Goal: Task Accomplishment & Management: Use online tool/utility

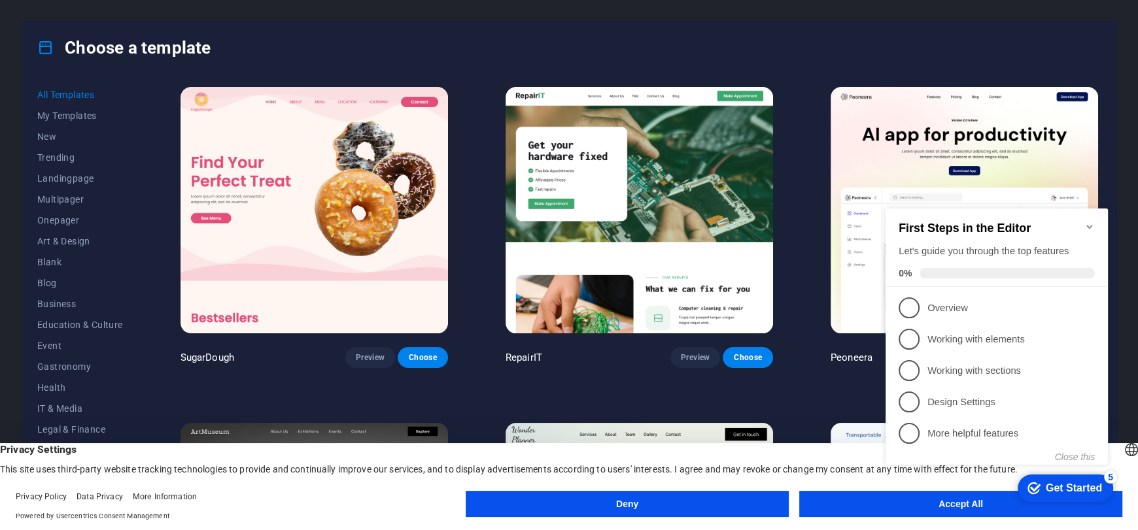
click at [1082, 222] on h2 "First Steps in the Editor" at bounding box center [997, 229] width 196 height 14
click at [1086, 222] on icon "Minimize checklist" at bounding box center [1089, 227] width 10 height 10
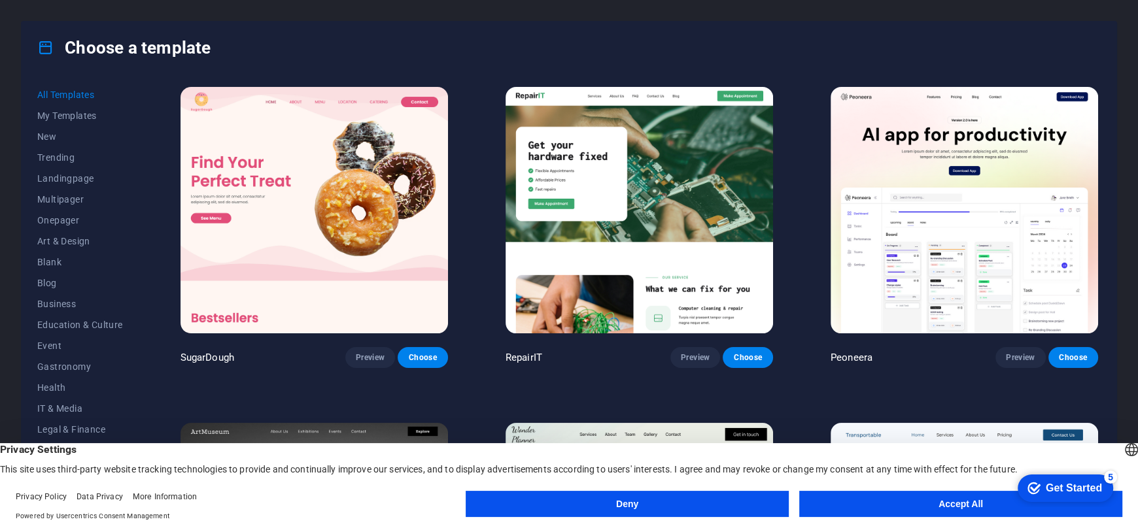
click at [1048, 487] on div "Get Started" at bounding box center [1074, 489] width 56 height 12
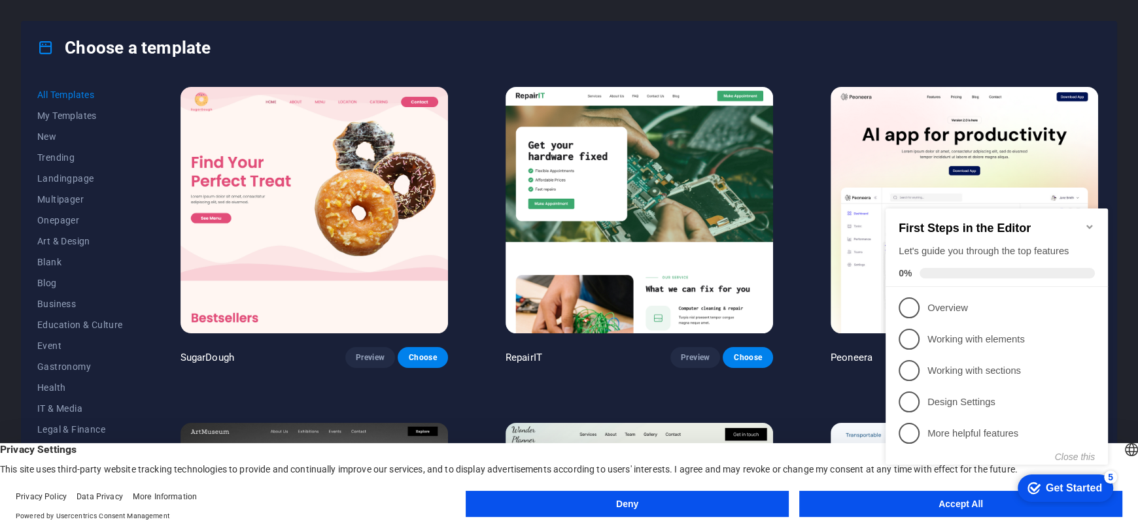
click at [1089, 222] on icon "Minimize checklist" at bounding box center [1089, 227] width 10 height 10
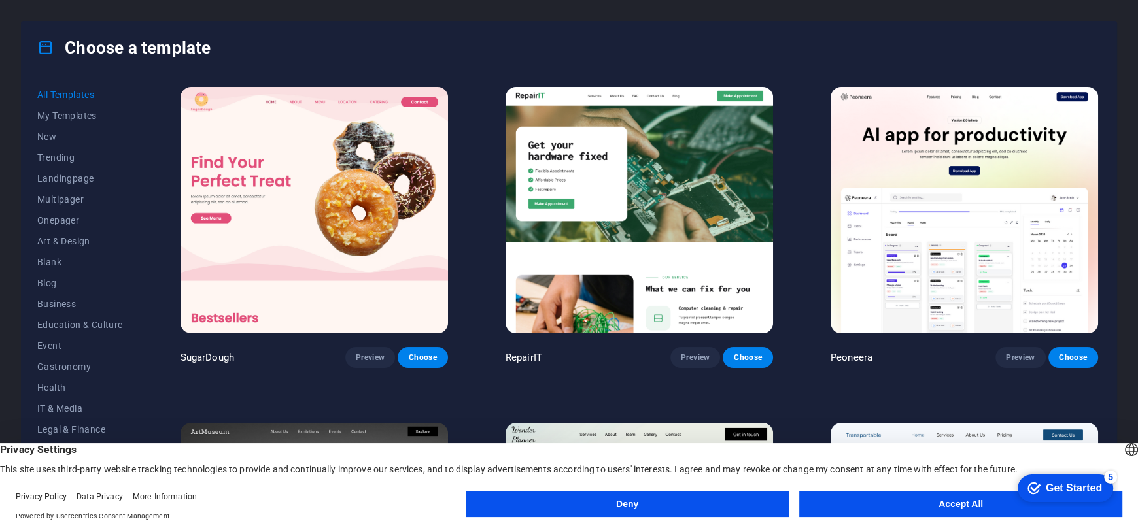
click html "checkmark Get Started 5 First Steps in the Editor Let's guide you through the t…"
click at [943, 505] on button "Accept All" at bounding box center [960, 504] width 323 height 26
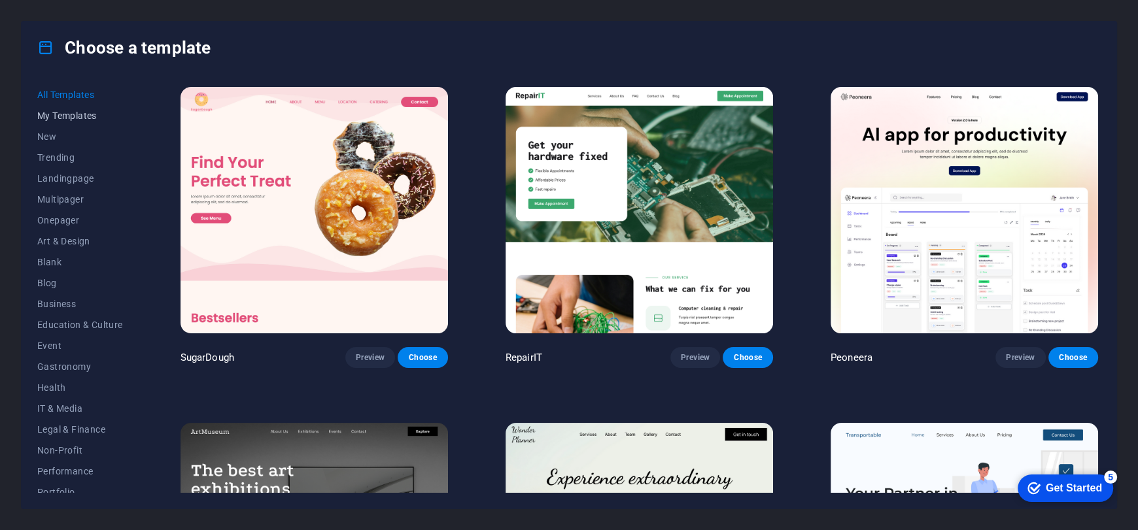
click at [76, 119] on span "My Templates" at bounding box center [80, 116] width 86 height 10
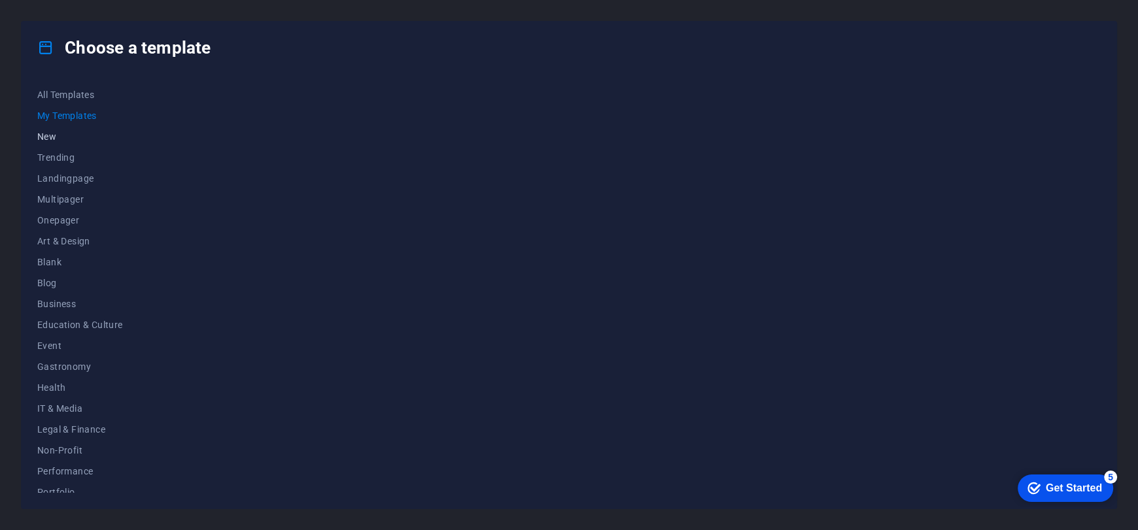
click at [56, 140] on span "New" at bounding box center [80, 136] width 86 height 10
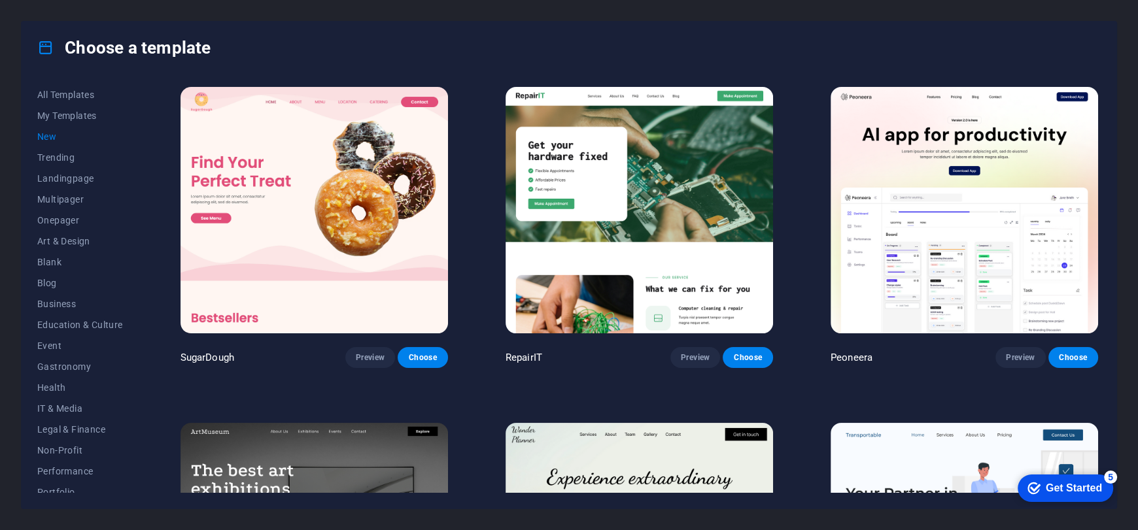
click at [50, 139] on span "New" at bounding box center [80, 136] width 86 height 10
click at [77, 87] on button "All Templates" at bounding box center [80, 94] width 86 height 21
click at [50, 136] on span "New" at bounding box center [80, 136] width 86 height 10
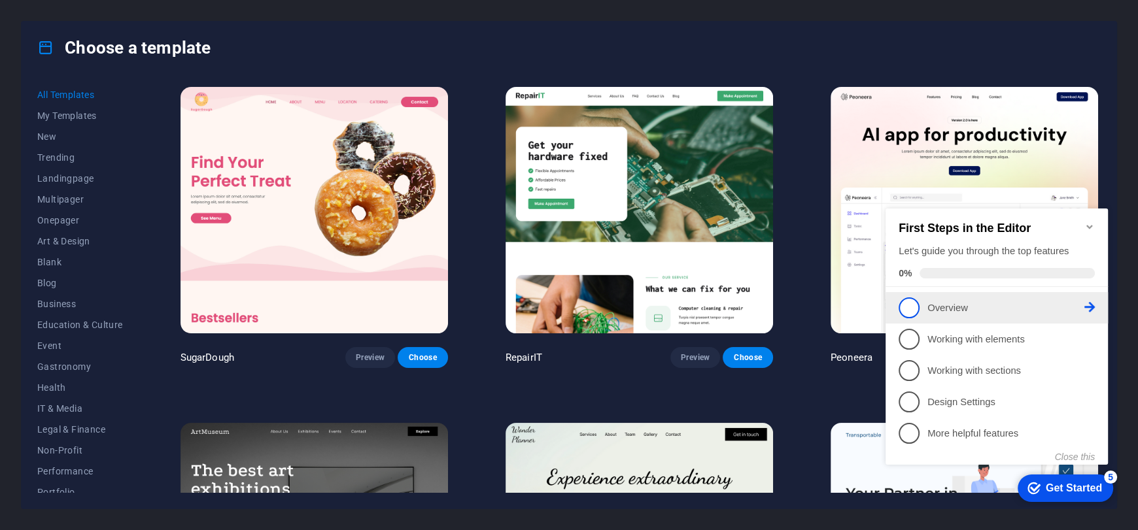
click at [989, 304] on p "Overview - incomplete" at bounding box center [1005, 308] width 157 height 14
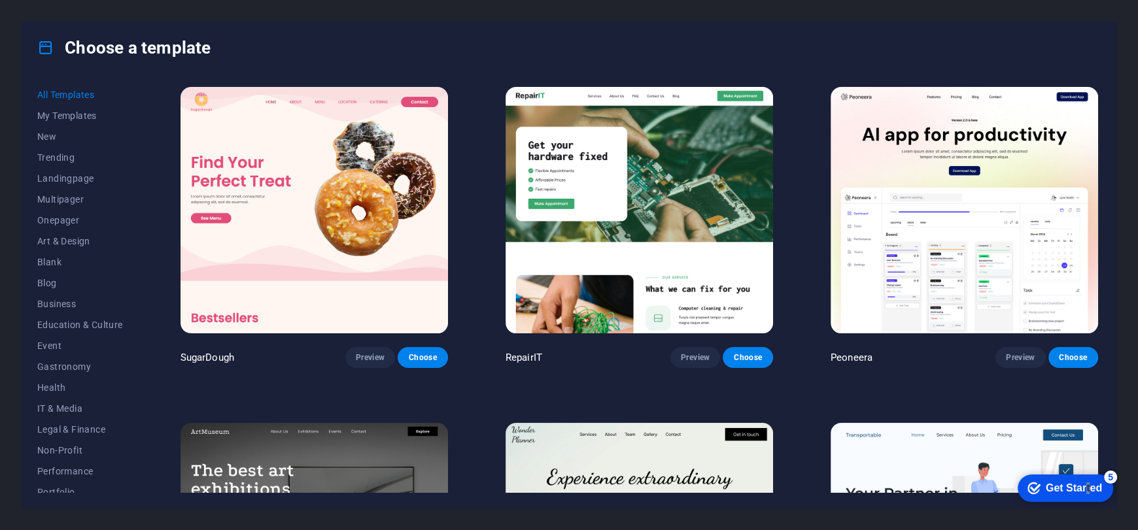
click at [1091, 483] on div "Get Started" at bounding box center [1074, 489] width 56 height 12
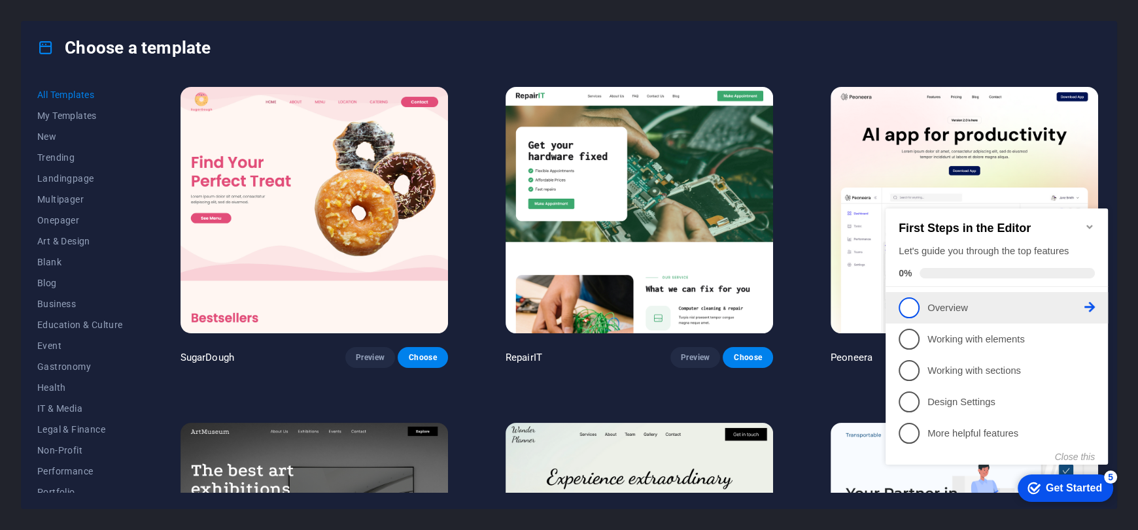
click at [910, 308] on span "1" at bounding box center [909, 308] width 21 height 21
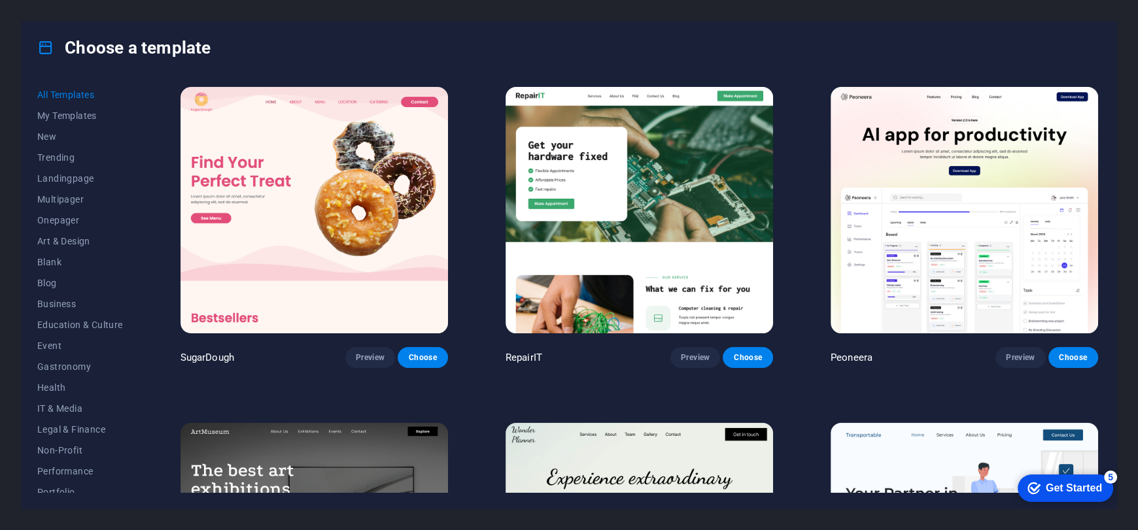
click at [1102, 494] on div "Get Started" at bounding box center [1074, 489] width 56 height 12
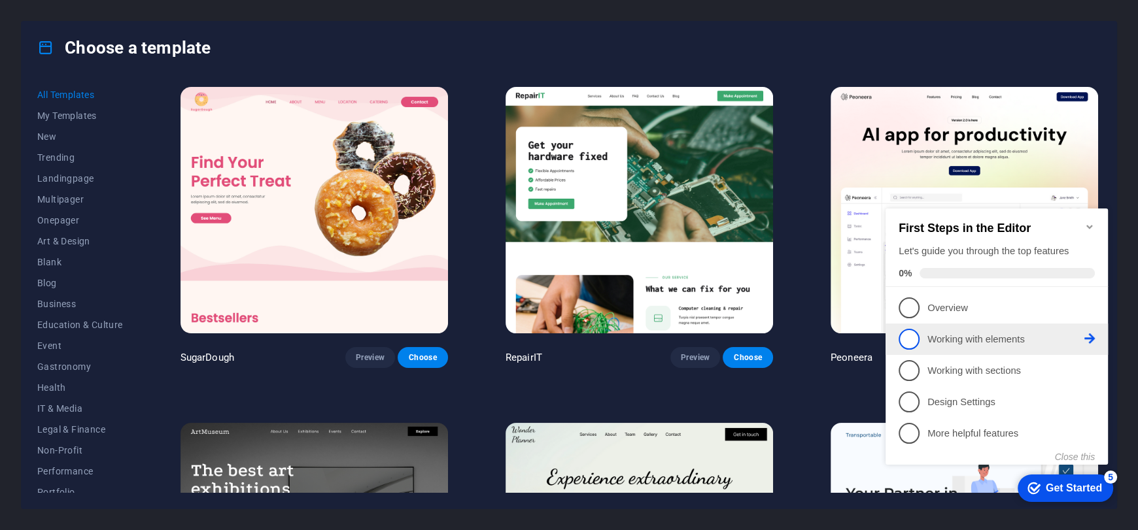
click at [1012, 347] on li "2 Working with elements - incomplete" at bounding box center [996, 339] width 222 height 31
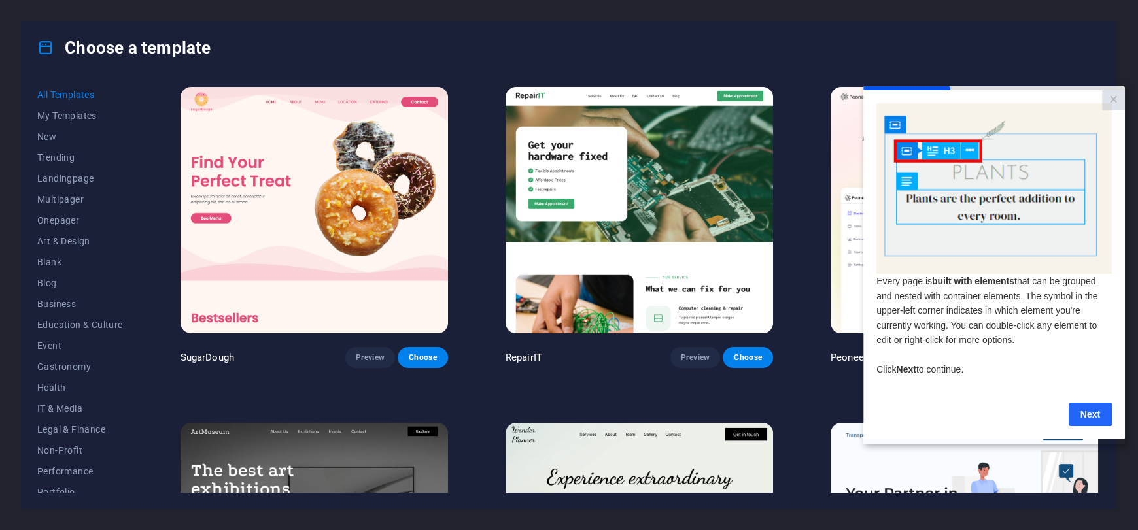
click at [1087, 420] on link "Next" at bounding box center [1090, 414] width 43 height 24
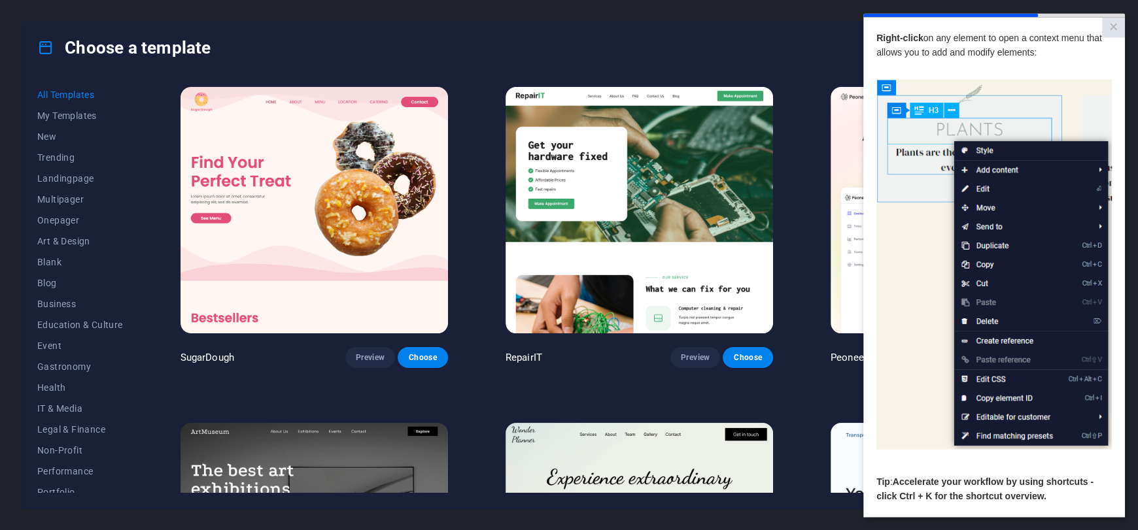
scroll to position [63, 0]
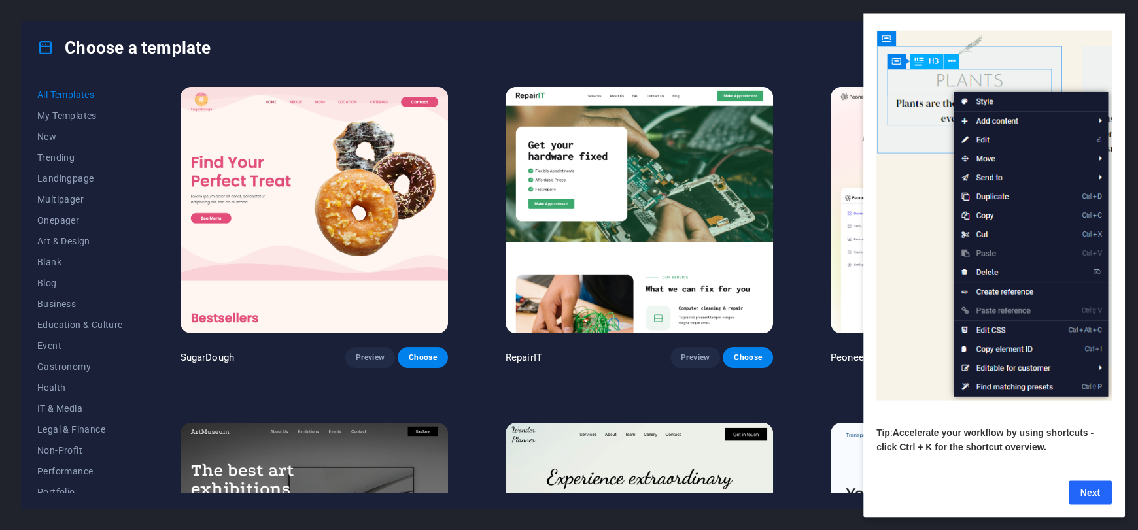
click at [1093, 481] on link "Next" at bounding box center [1090, 493] width 43 height 24
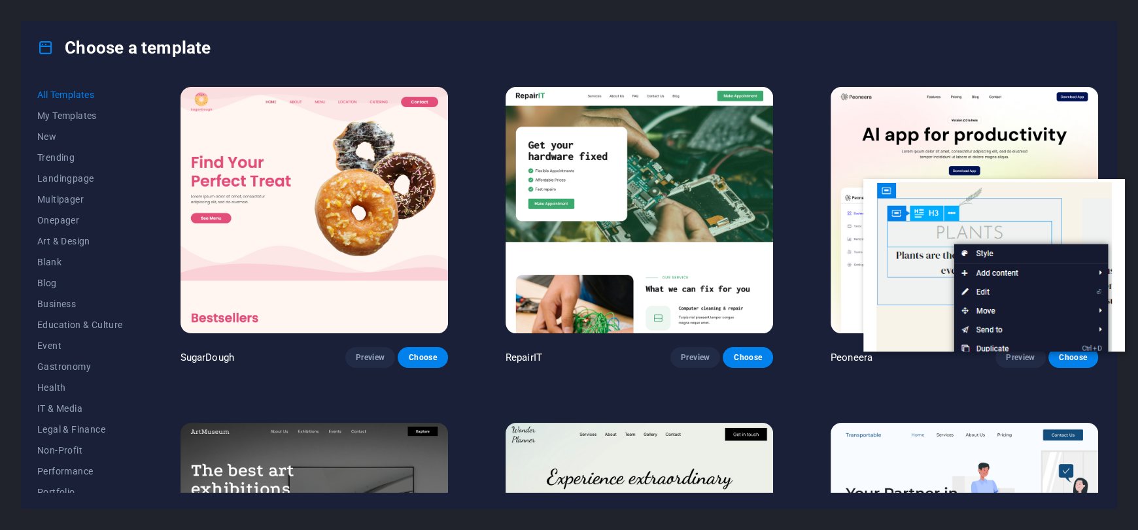
scroll to position [0, 0]
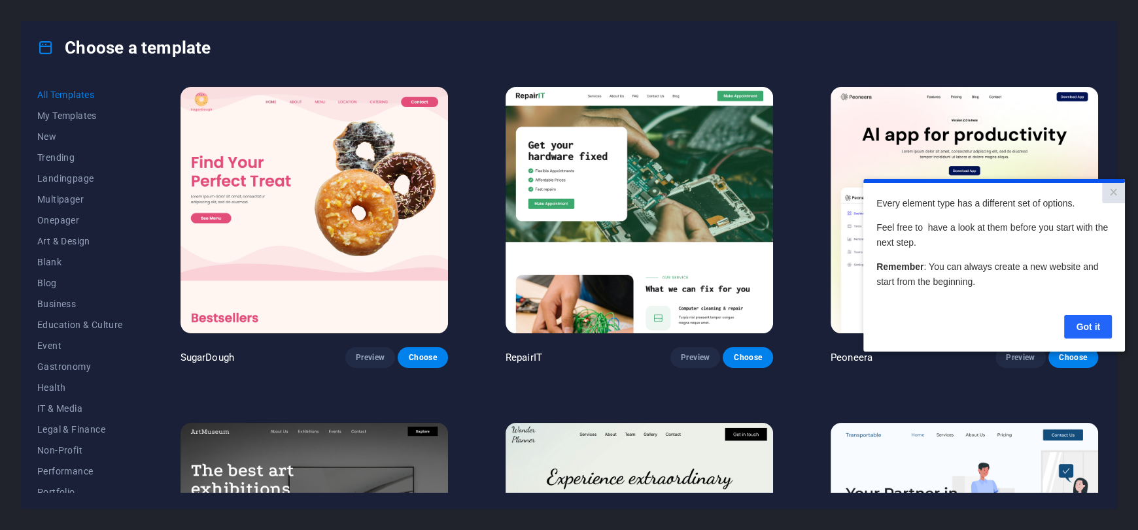
click at [1086, 326] on link "Got it" at bounding box center [1088, 327] width 48 height 24
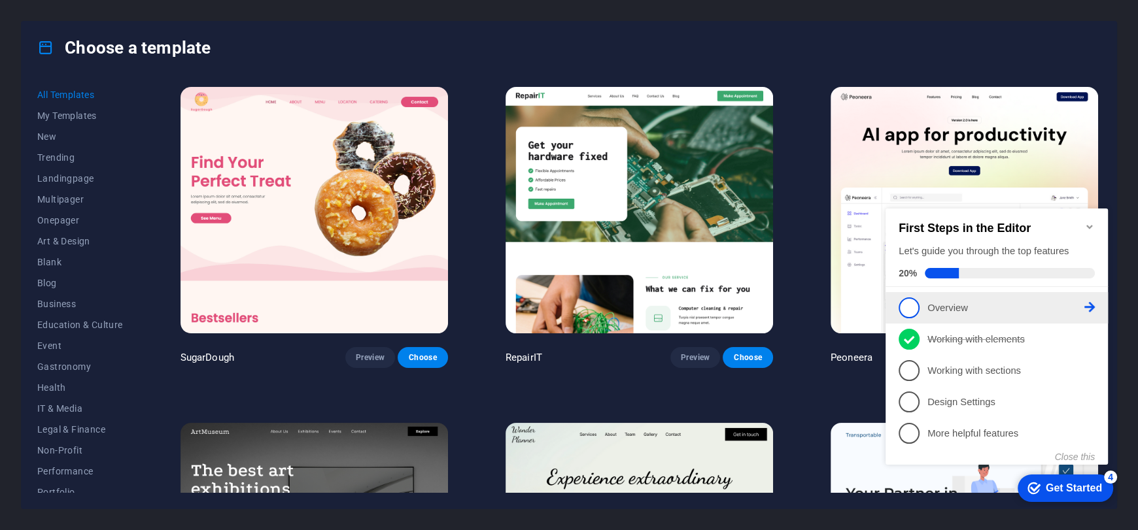
click at [907, 302] on span "1" at bounding box center [909, 308] width 21 height 21
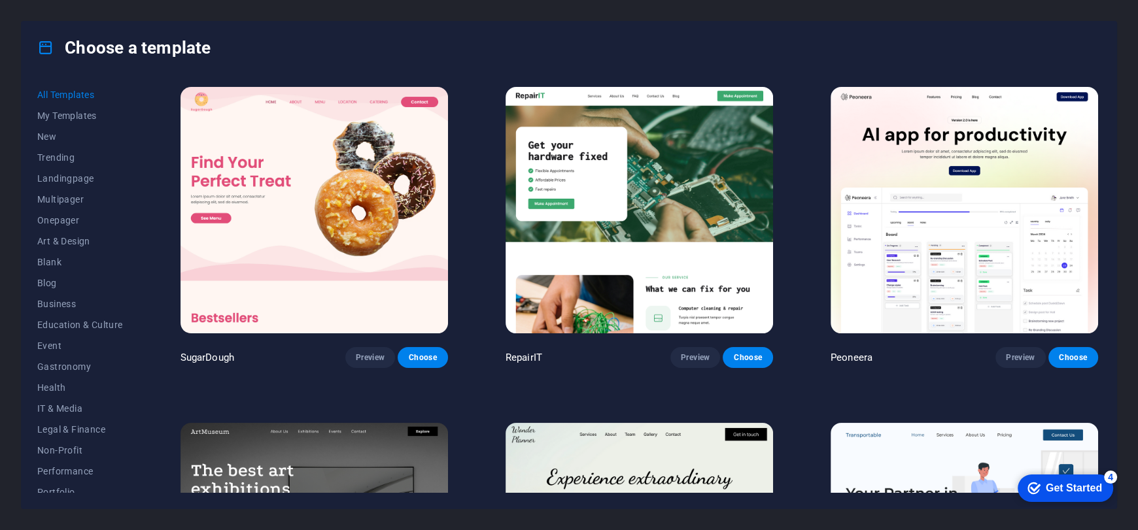
click at [1055, 487] on div "Get Started" at bounding box center [1074, 489] width 56 height 12
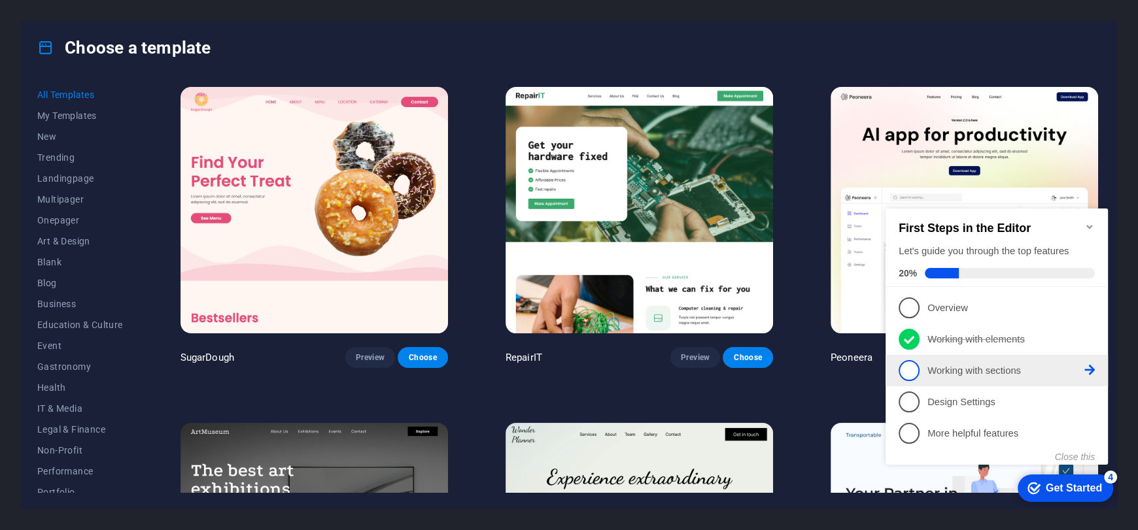
click at [912, 370] on span "3" at bounding box center [909, 370] width 21 height 21
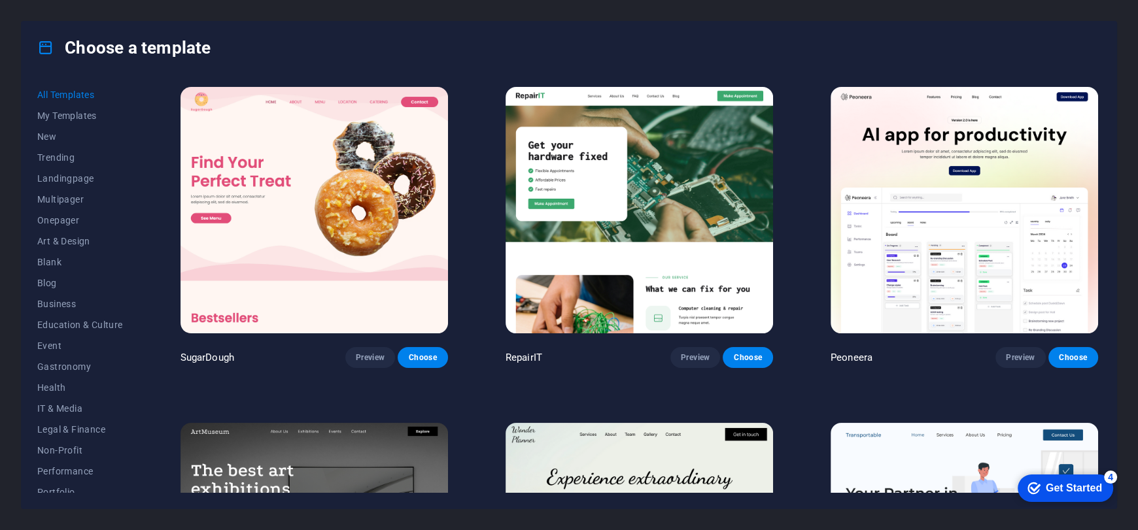
drag, startPoint x: 1193, startPoint y: 765, endPoint x: 1196, endPoint y: 751, distance: 14.1
click at [1069, 486] on div "Get Started" at bounding box center [1074, 489] width 56 height 12
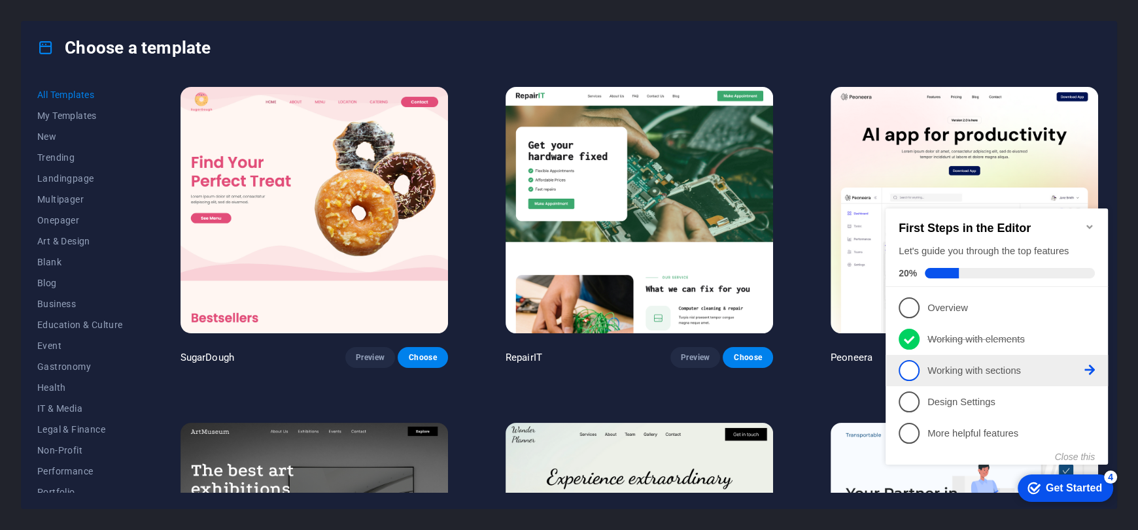
click at [1088, 360] on link "3 Working with sections - incomplete" at bounding box center [997, 370] width 196 height 21
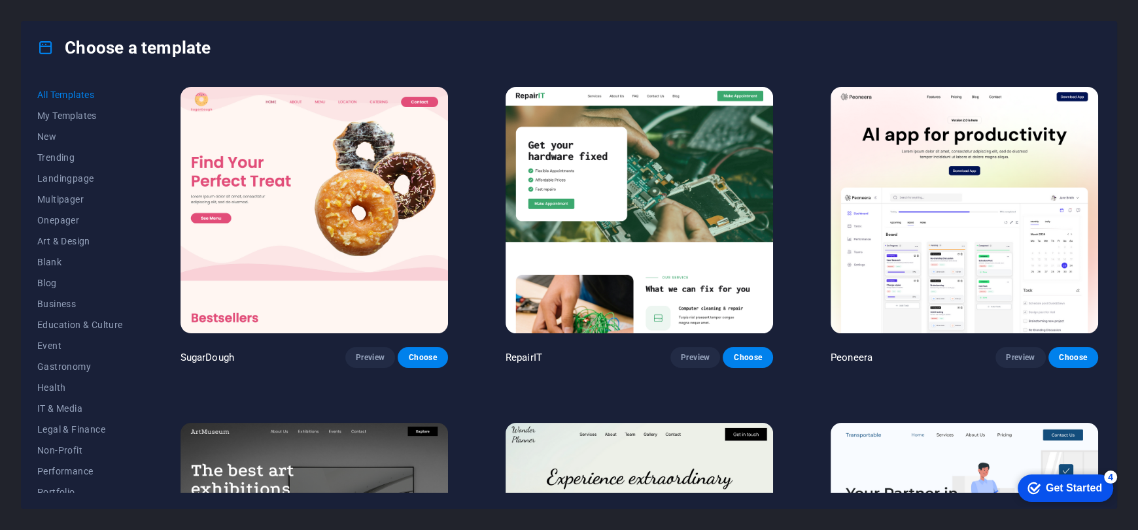
click at [1102, 494] on div "Get Started" at bounding box center [1074, 489] width 56 height 12
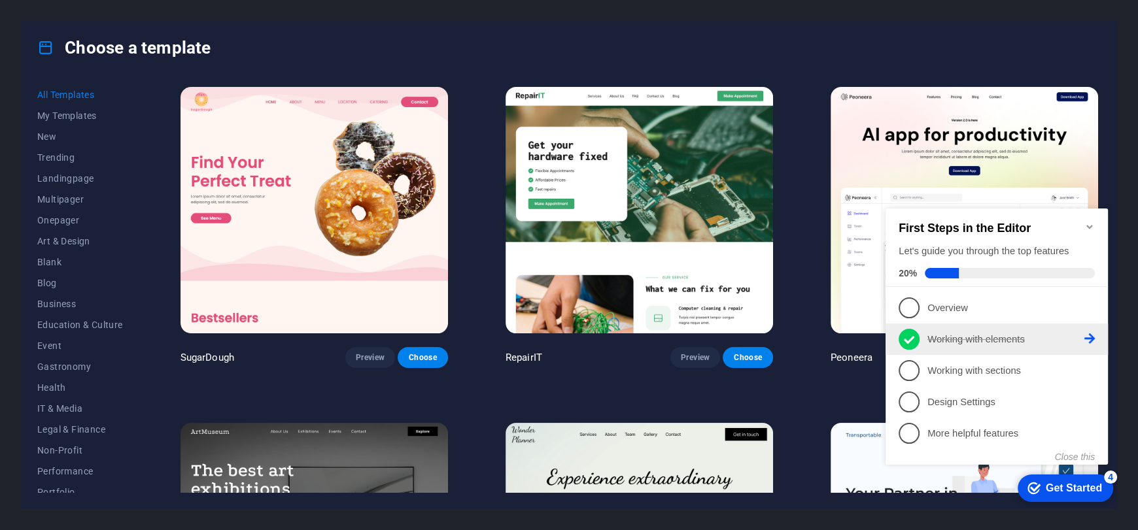
click at [904, 335] on icon at bounding box center [909, 340] width 10 height 20
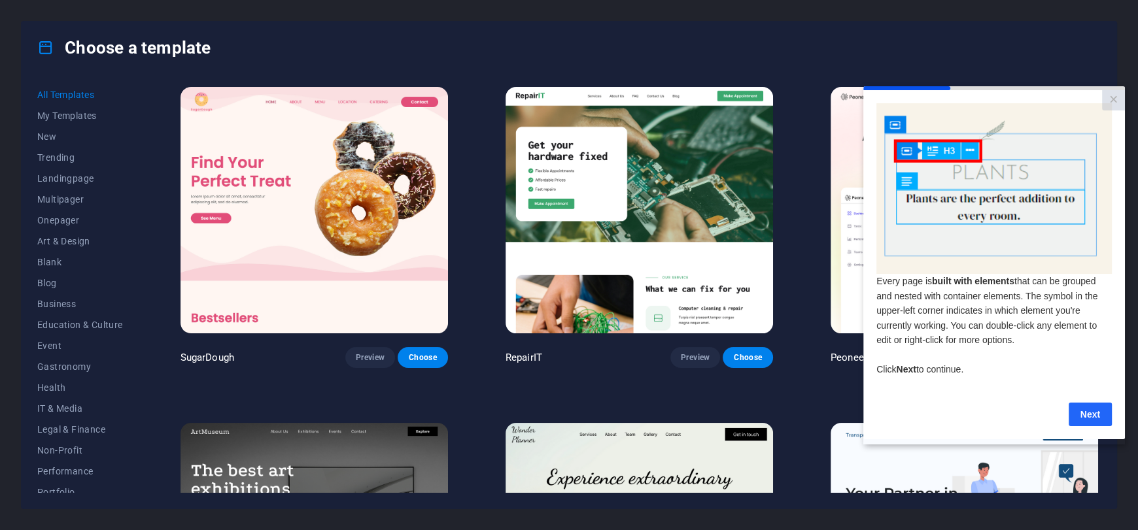
click at [1074, 415] on link "Next" at bounding box center [1090, 414] width 43 height 24
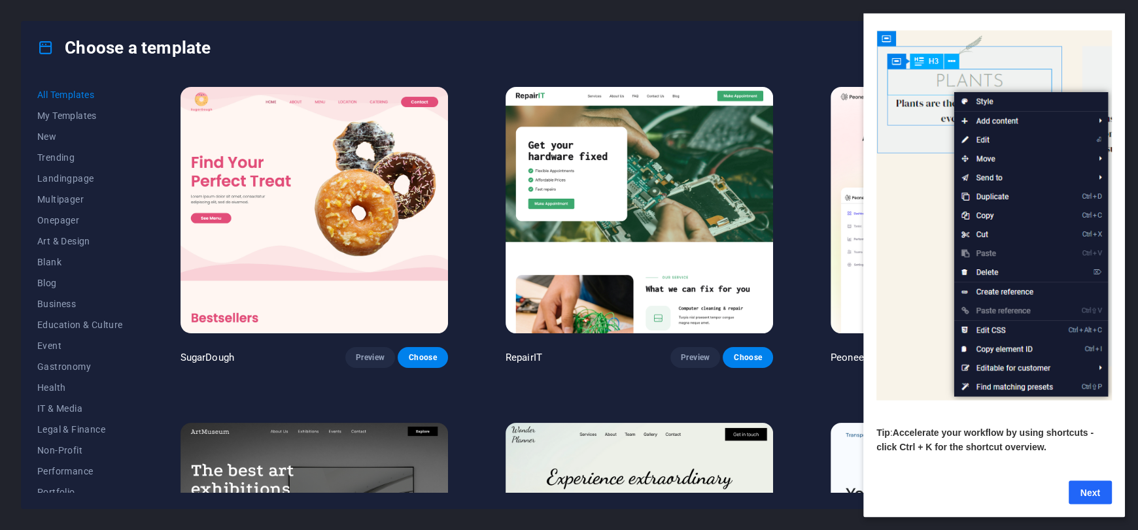
scroll to position [63, 0]
click at [1082, 482] on link "Next" at bounding box center [1090, 493] width 43 height 24
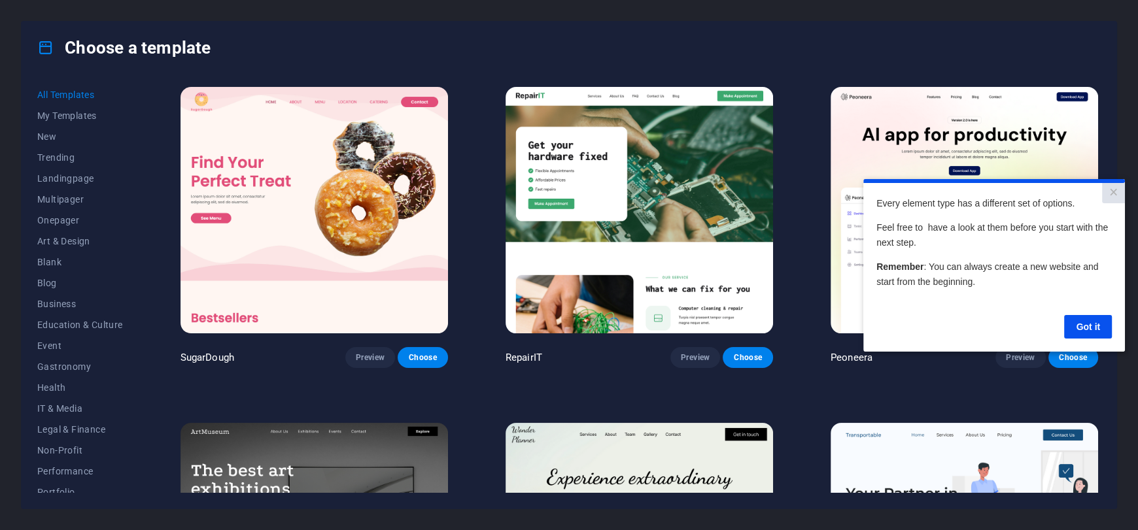
scroll to position [0, 0]
click at [1082, 320] on link "Got it" at bounding box center [1088, 327] width 48 height 24
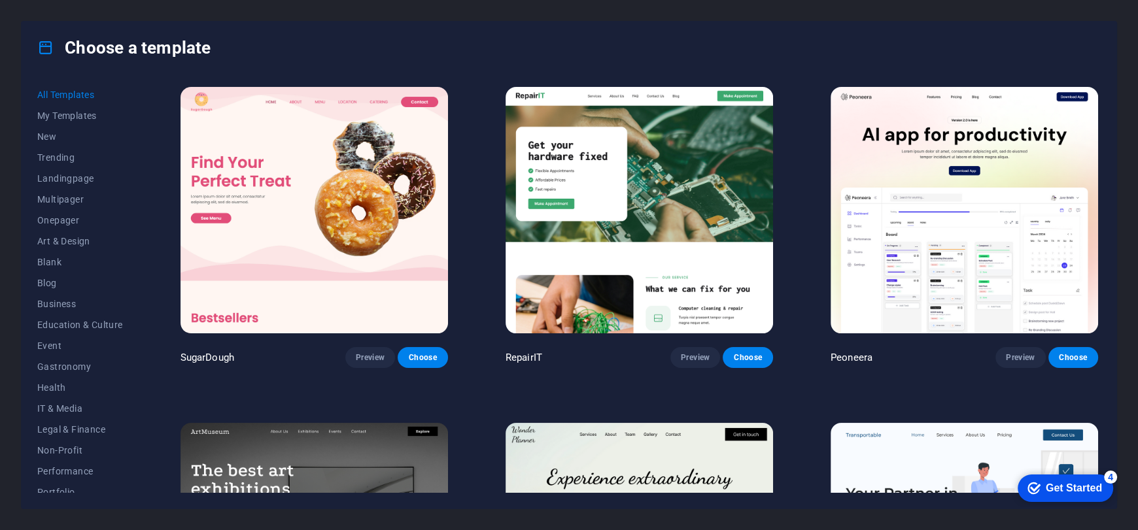
click at [1071, 477] on div "checkmark Get Started 4" at bounding box center [1065, 488] width 95 height 27
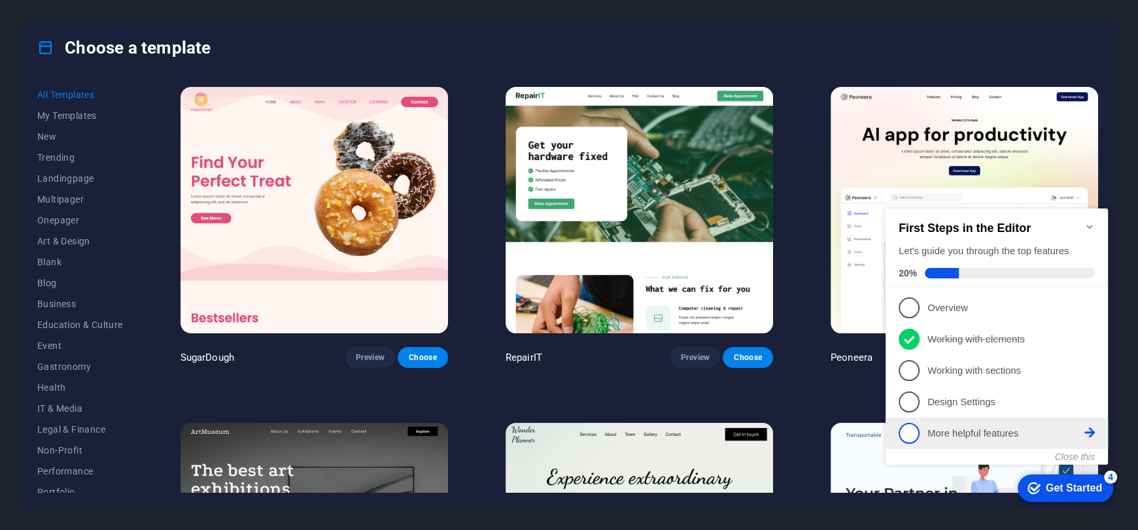
click at [922, 428] on link "5 More helpful features - incomplete" at bounding box center [997, 433] width 196 height 21
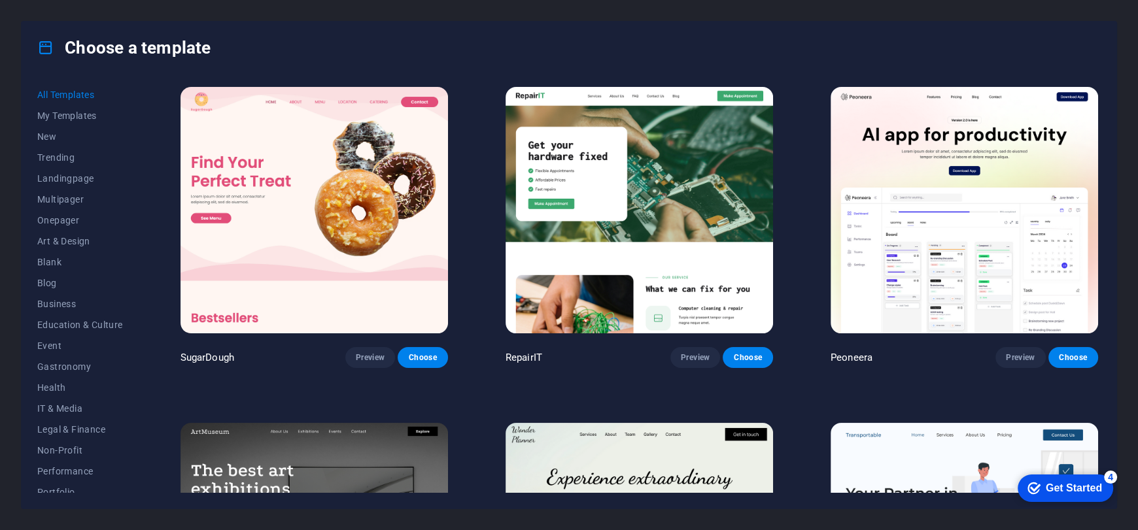
click at [1102, 494] on div "Get Started" at bounding box center [1074, 489] width 56 height 12
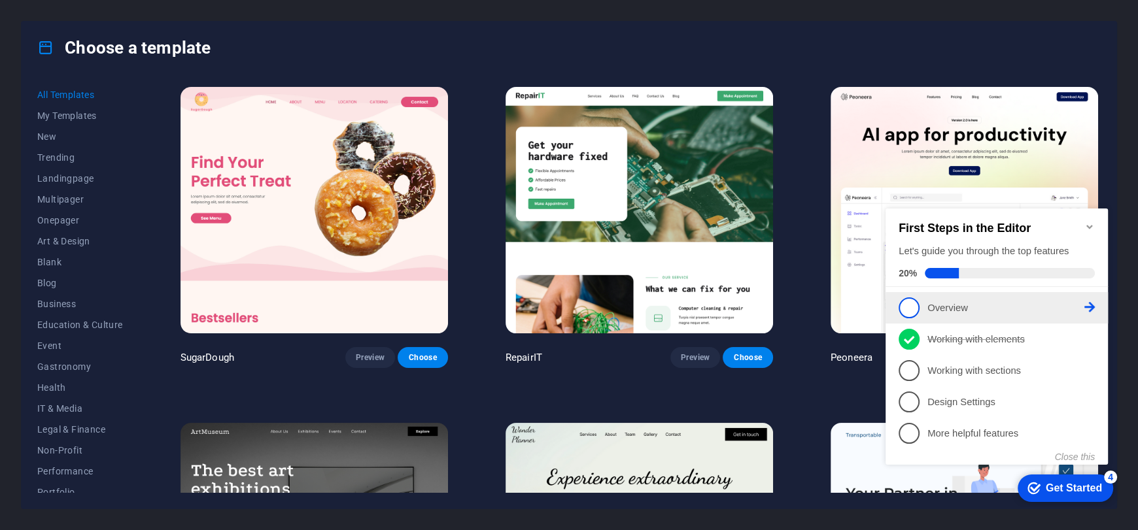
click at [908, 304] on span "1" at bounding box center [909, 308] width 21 height 21
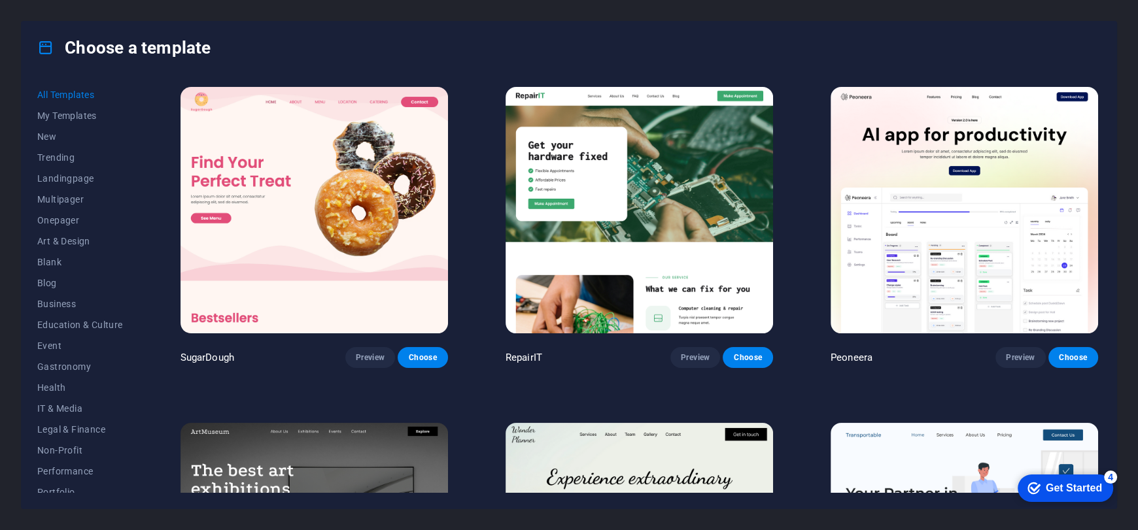
click at [1070, 488] on div "Get Started" at bounding box center [1074, 489] width 56 height 12
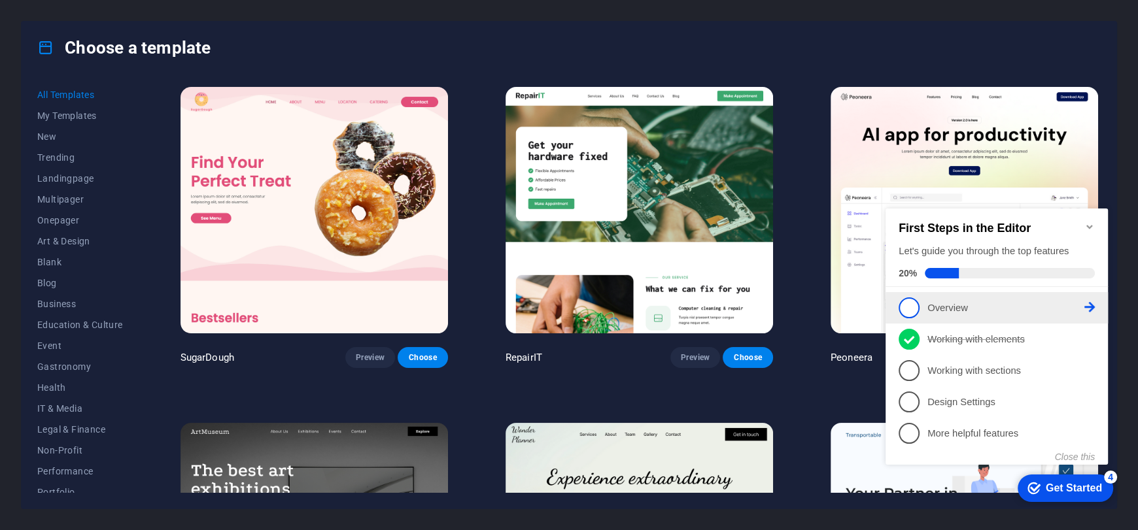
click at [1089, 302] on icon at bounding box center [1089, 307] width 10 height 10
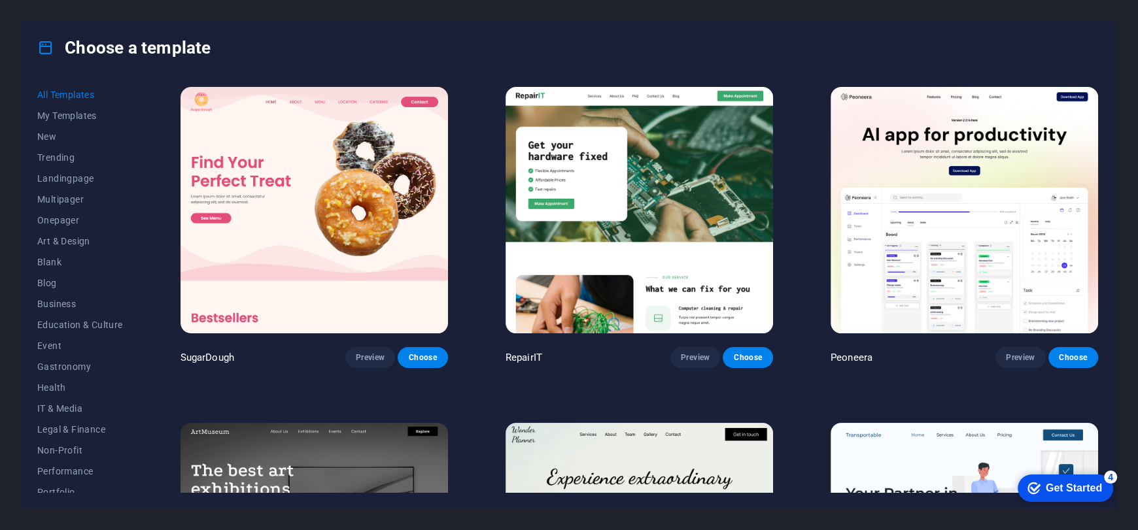
click at [1102, 494] on div "Get Started" at bounding box center [1074, 489] width 56 height 12
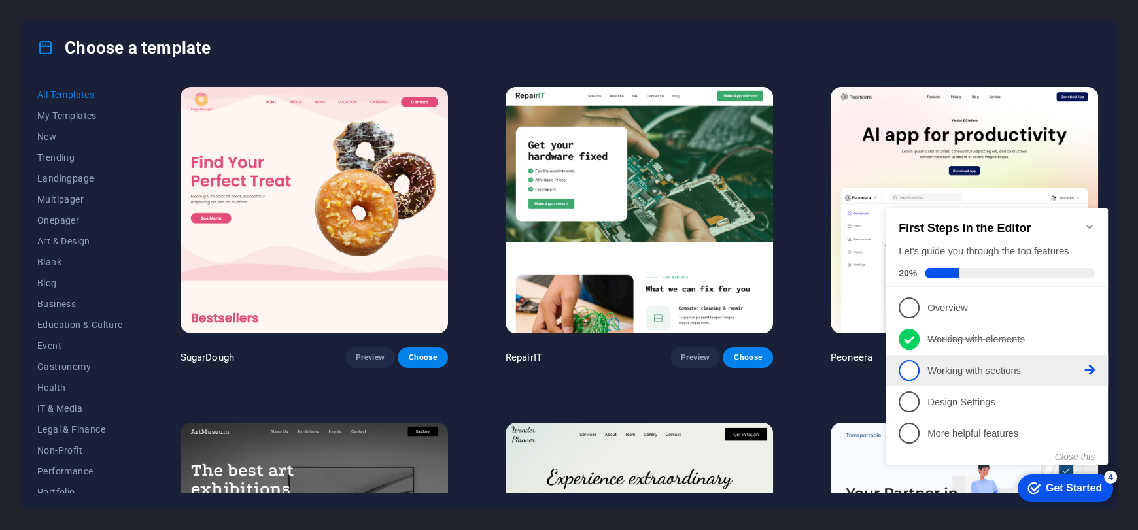
click at [1090, 313] on icon at bounding box center [1089, 307] width 10 height 10
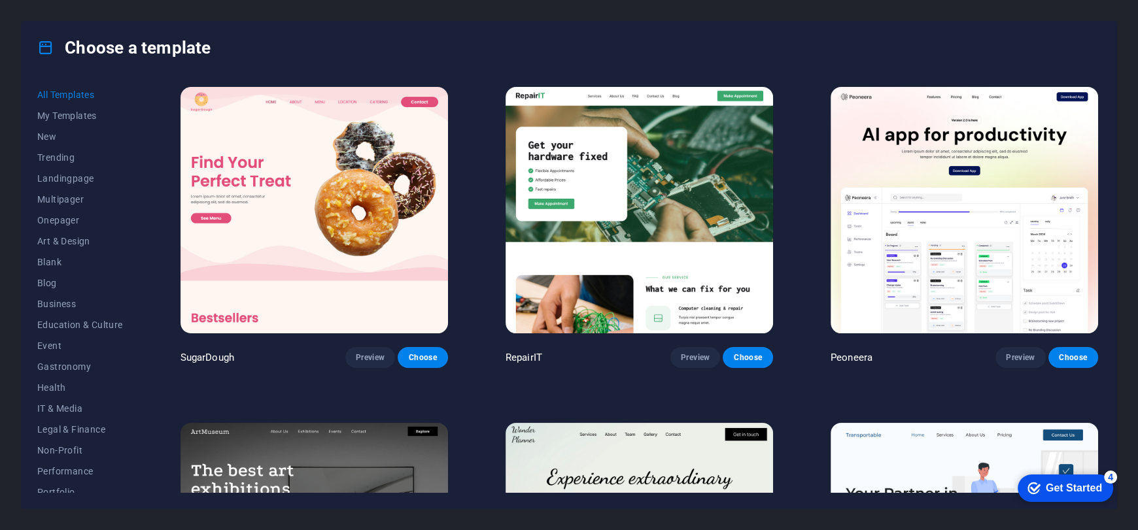
click at [1102, 494] on div "Get Started" at bounding box center [1074, 489] width 56 height 12
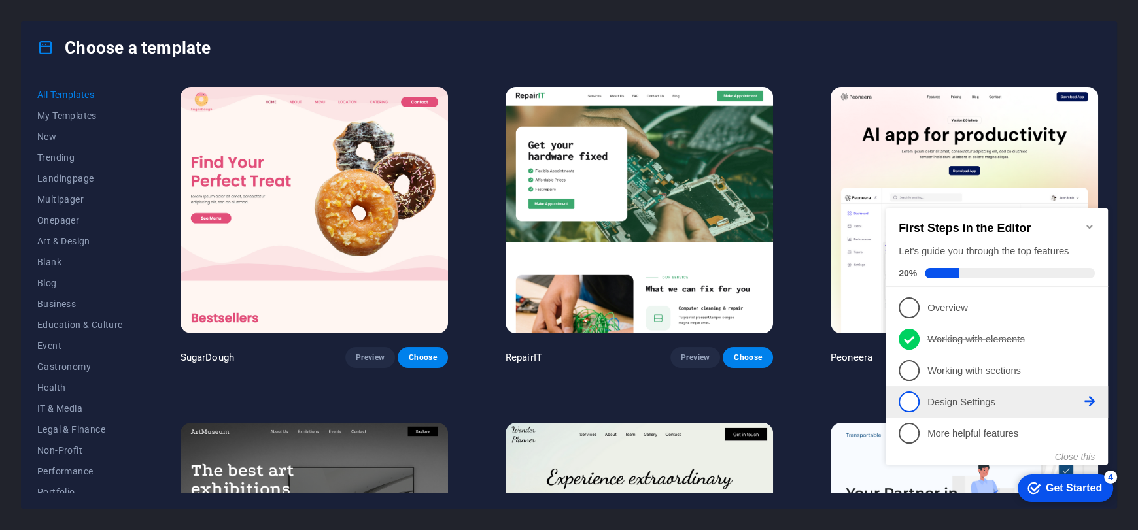
click at [1086, 403] on icon at bounding box center [1089, 401] width 10 height 10
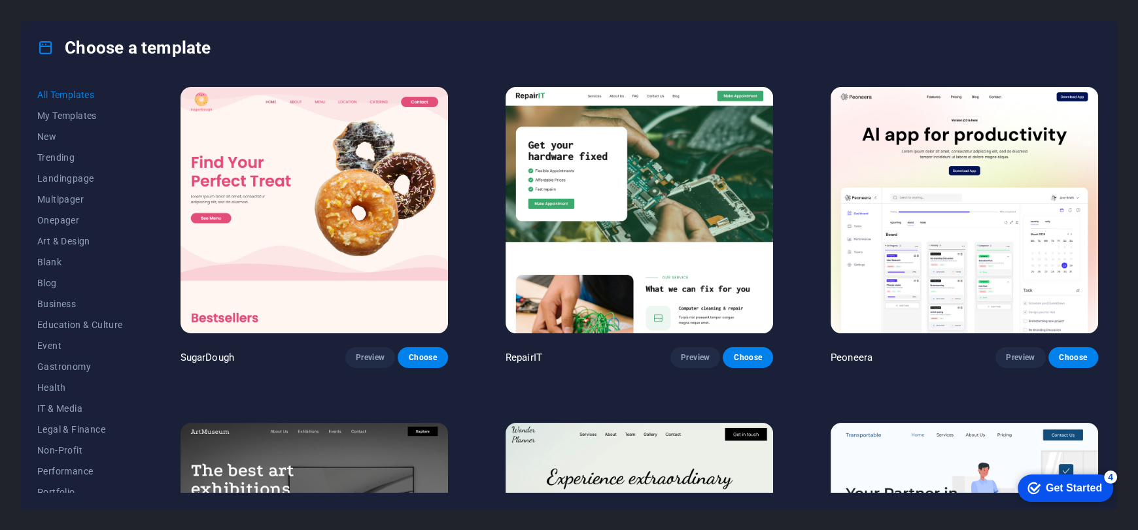
click at [1102, 494] on div "Get Started" at bounding box center [1074, 489] width 56 height 12
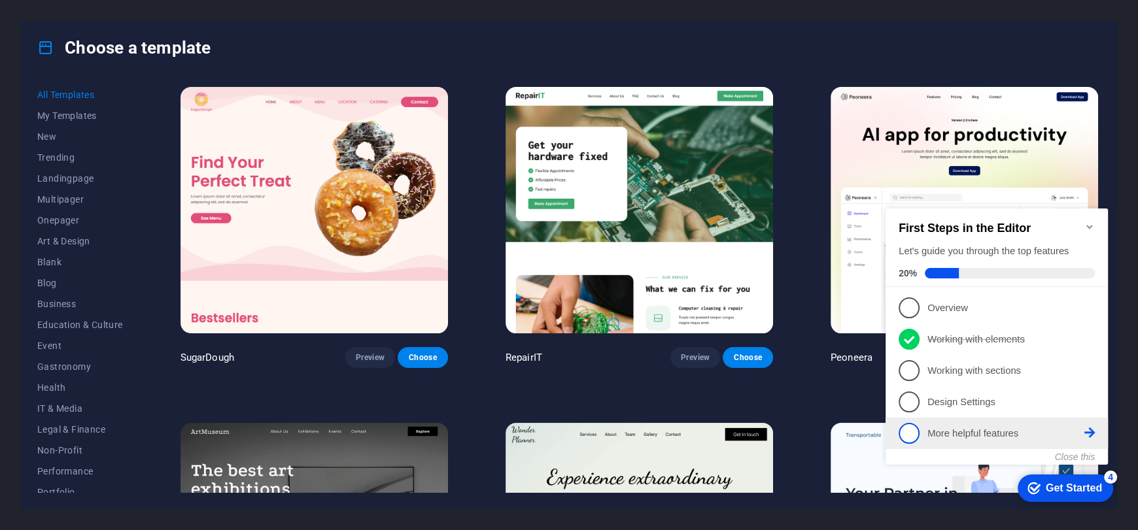
click at [1085, 428] on icon at bounding box center [1089, 433] width 10 height 10
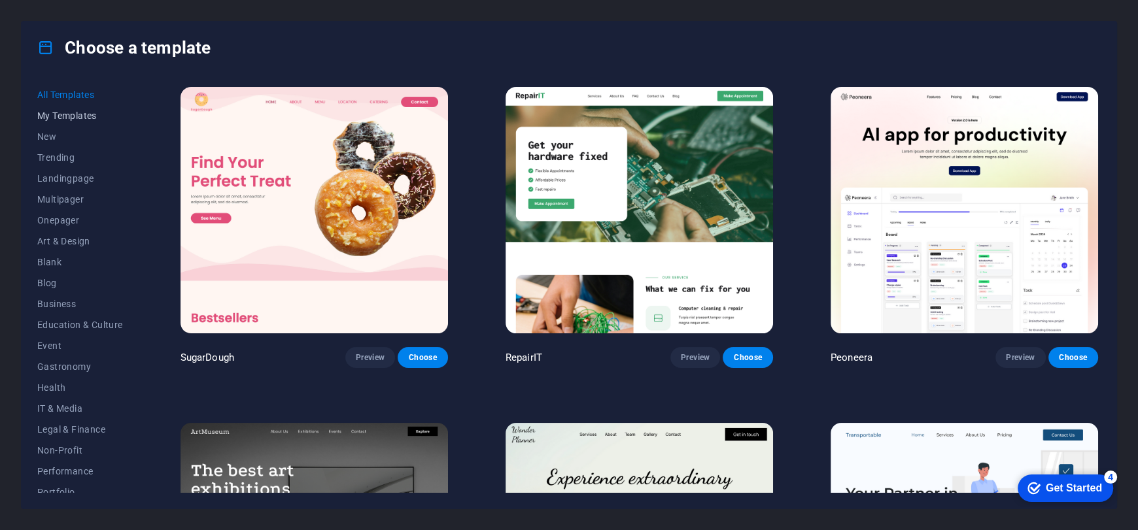
click at [70, 115] on span "My Templates" at bounding box center [80, 116] width 86 height 10
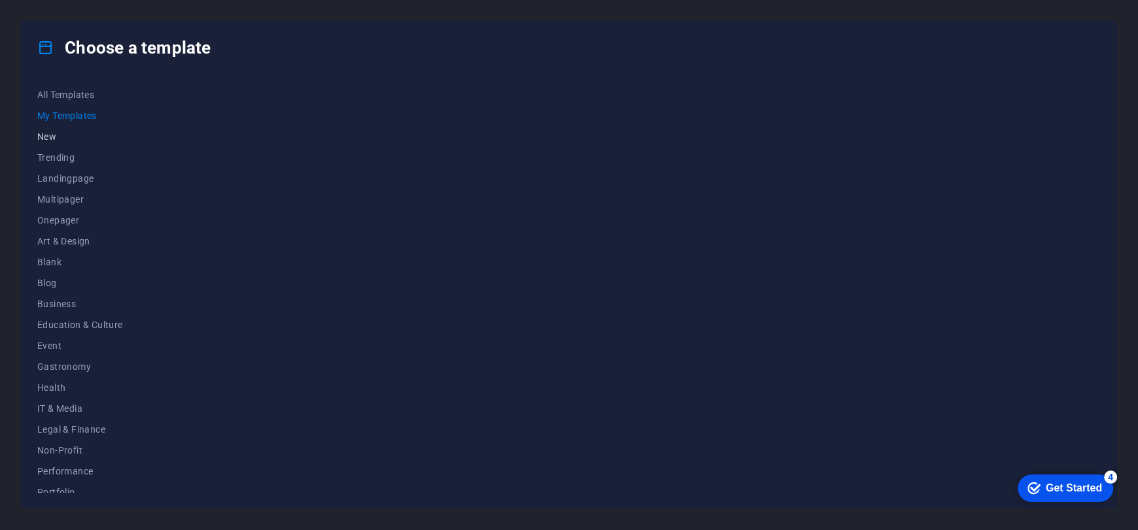
click at [47, 133] on span "New" at bounding box center [80, 136] width 86 height 10
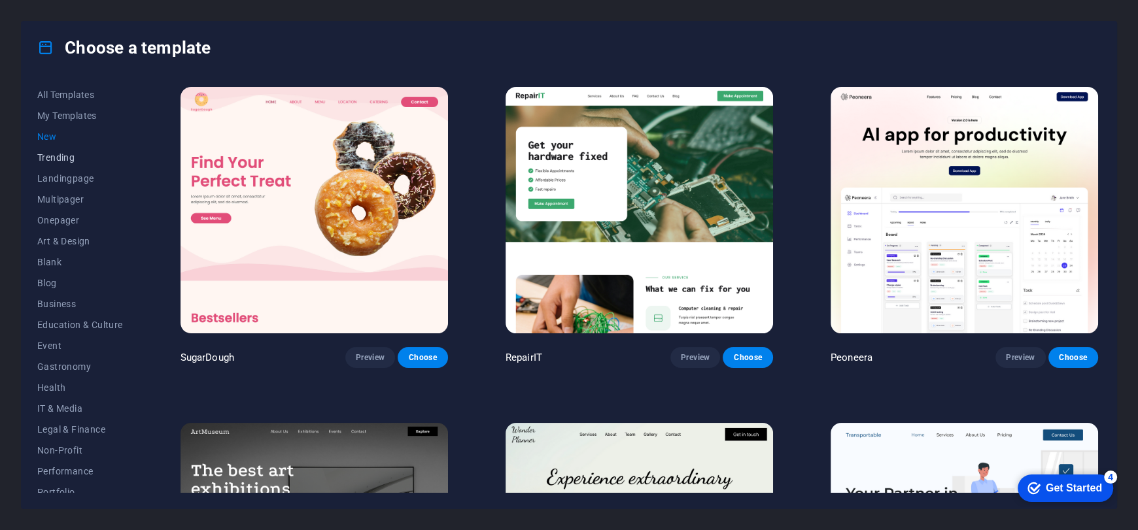
click at [44, 147] on button "Trending" at bounding box center [80, 157] width 86 height 21
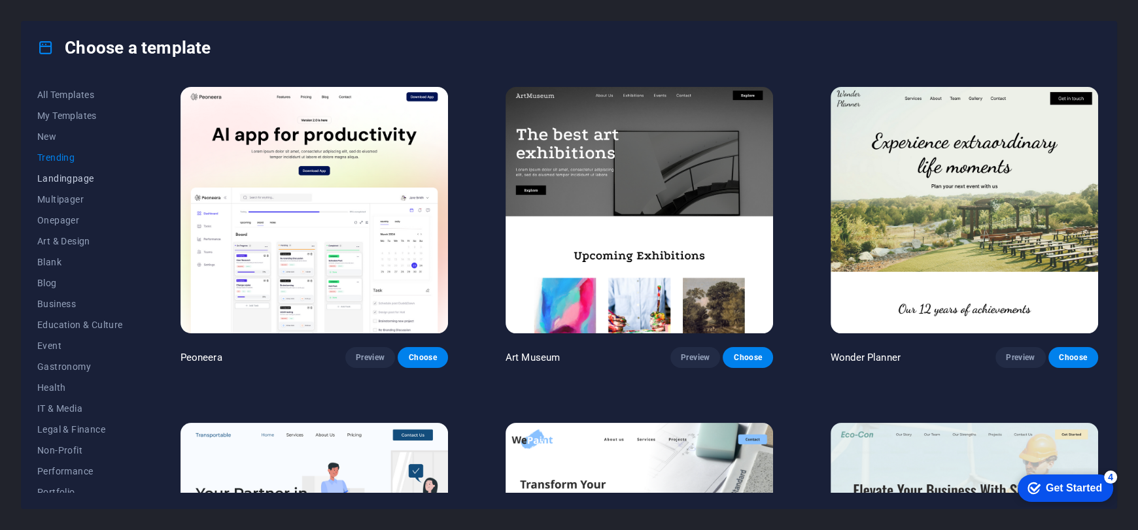
click at [66, 183] on span "Landingpage" at bounding box center [80, 178] width 86 height 10
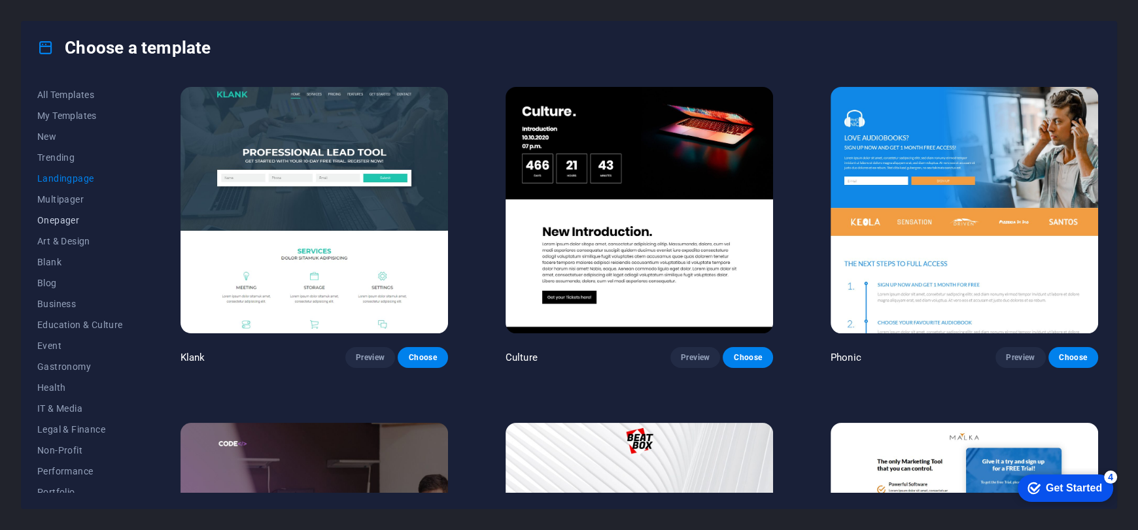
click at [71, 211] on button "Onepager" at bounding box center [80, 220] width 86 height 21
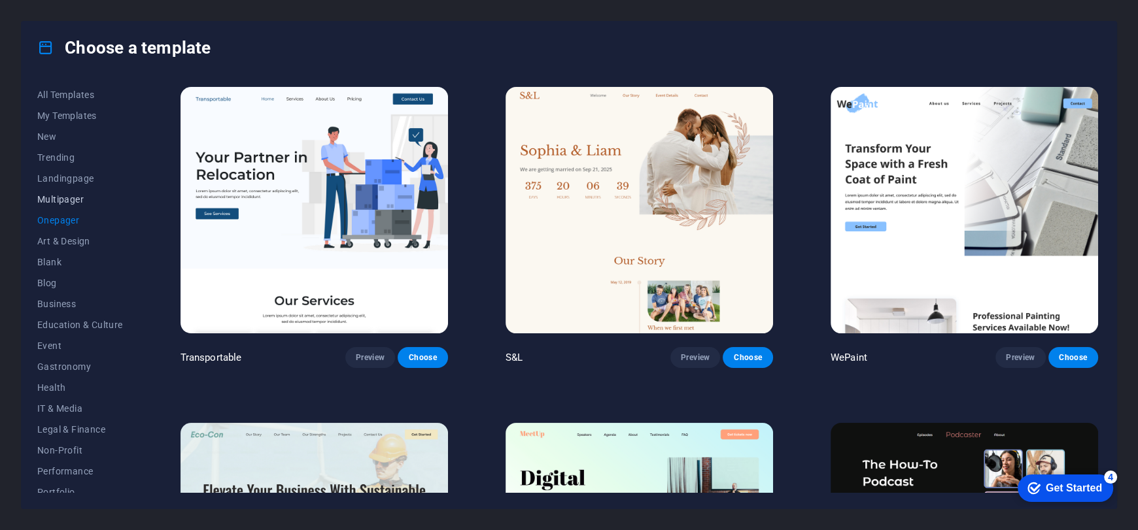
click at [60, 201] on span "Multipager" at bounding box center [80, 199] width 86 height 10
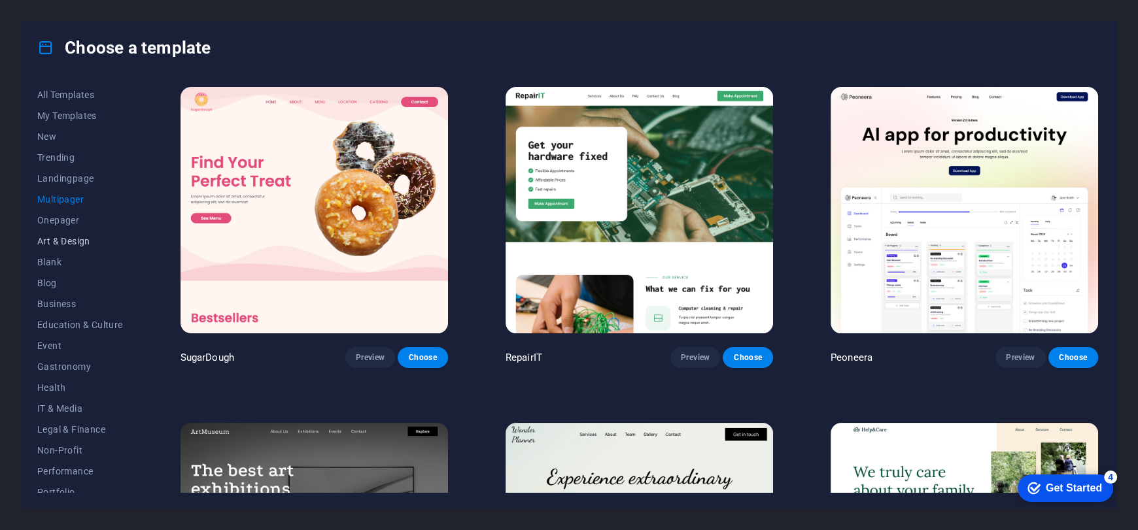
click at [69, 238] on span "Art & Design" at bounding box center [80, 241] width 86 height 10
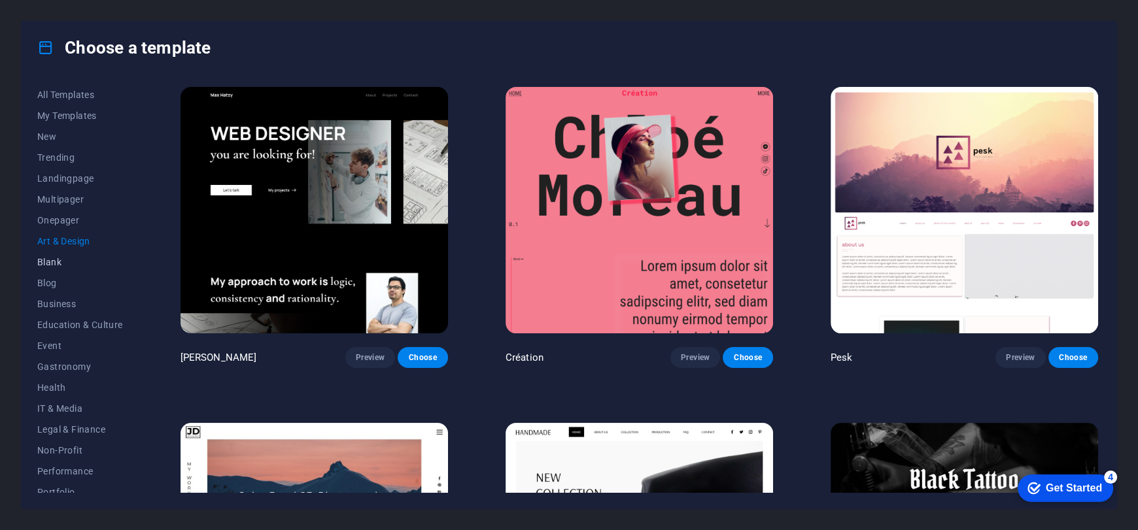
click at [50, 257] on span "Blank" at bounding box center [80, 262] width 86 height 10
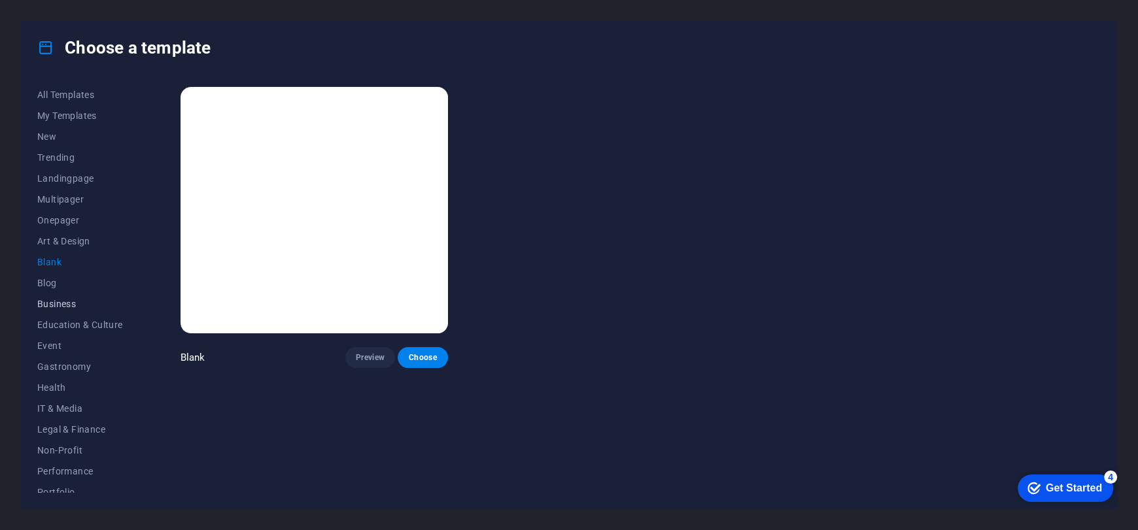
click at [60, 305] on span "Business" at bounding box center [80, 304] width 86 height 10
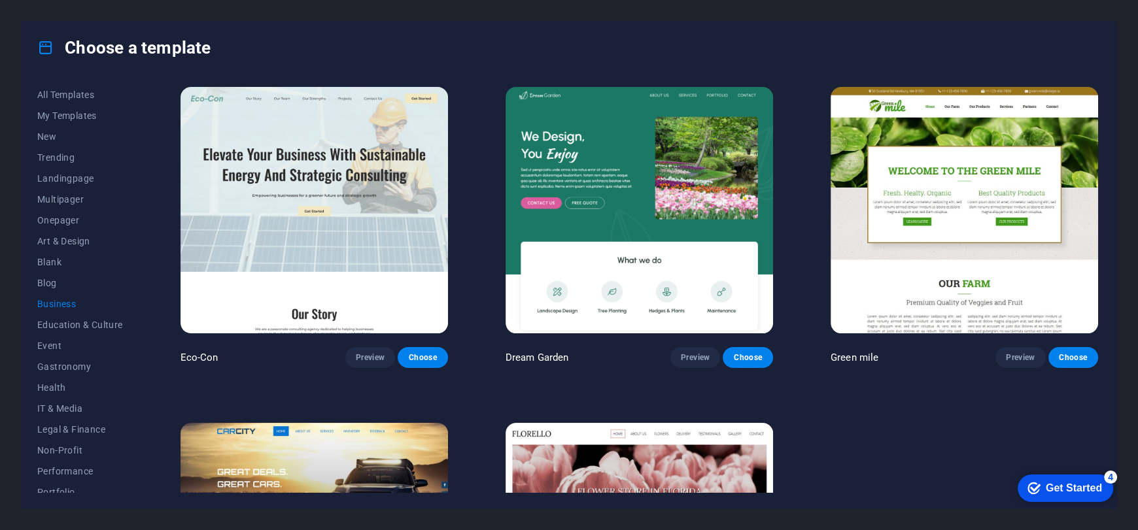
scroll to position [209, 0]
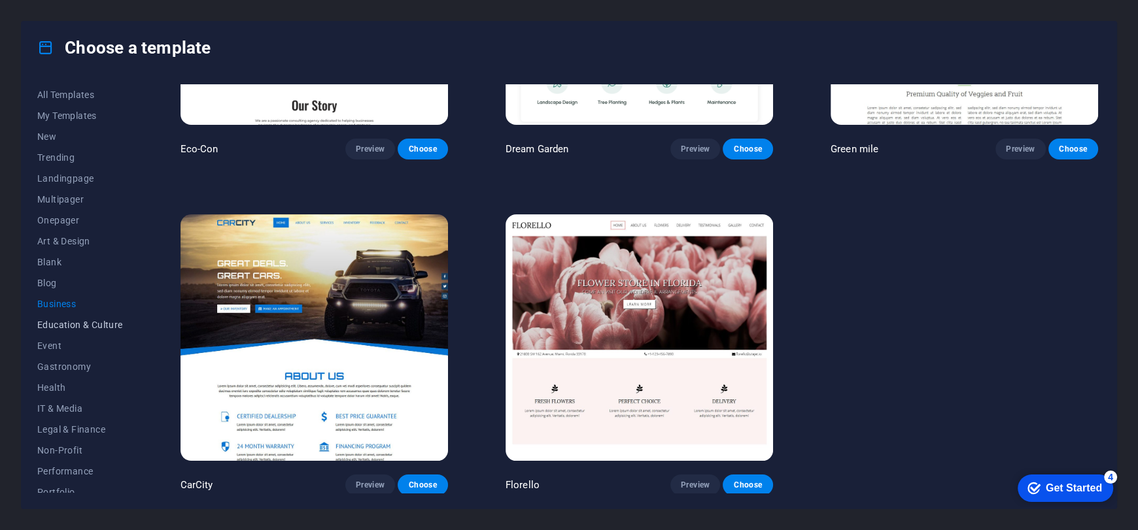
click at [63, 331] on button "Education & Culture" at bounding box center [80, 325] width 86 height 21
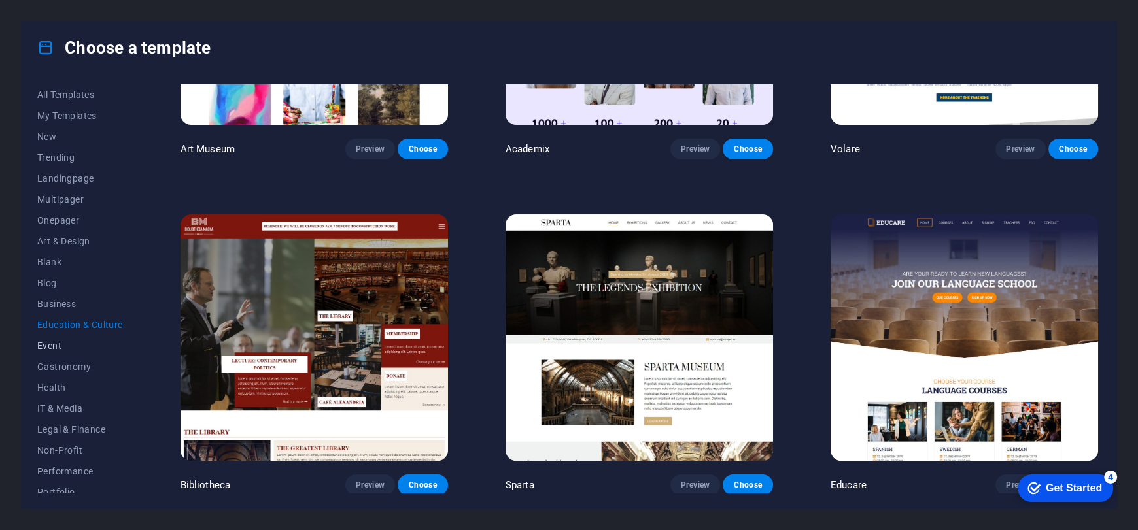
click at [56, 348] on span "Event" at bounding box center [80, 346] width 86 height 10
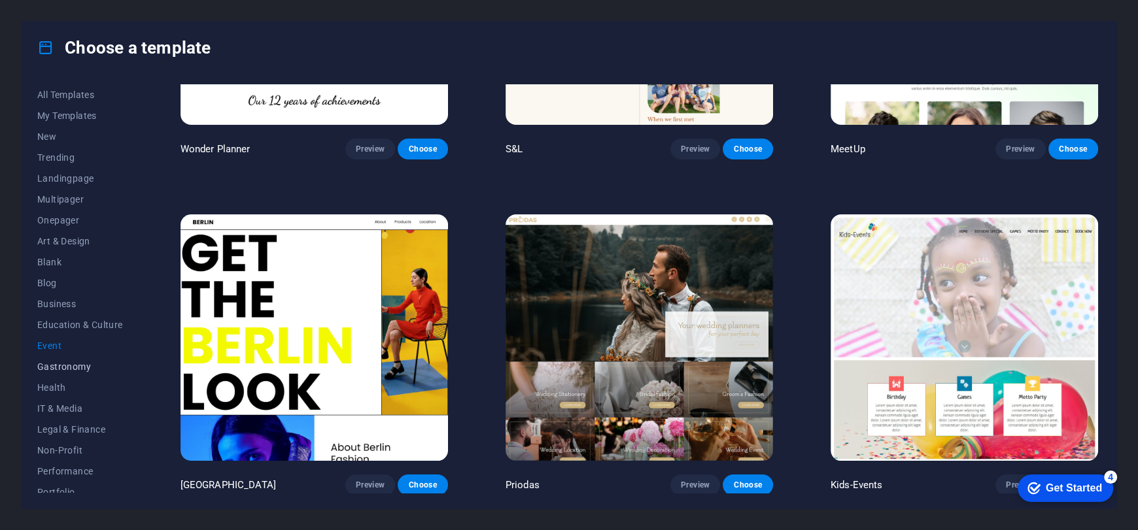
click at [76, 369] on span "Gastronomy" at bounding box center [80, 367] width 86 height 10
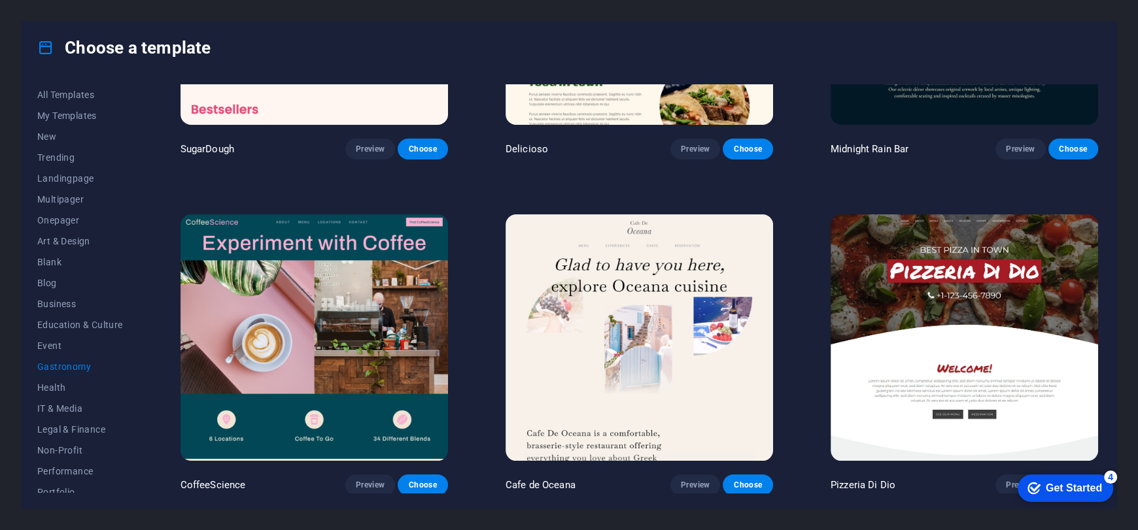
scroll to position [0, 0]
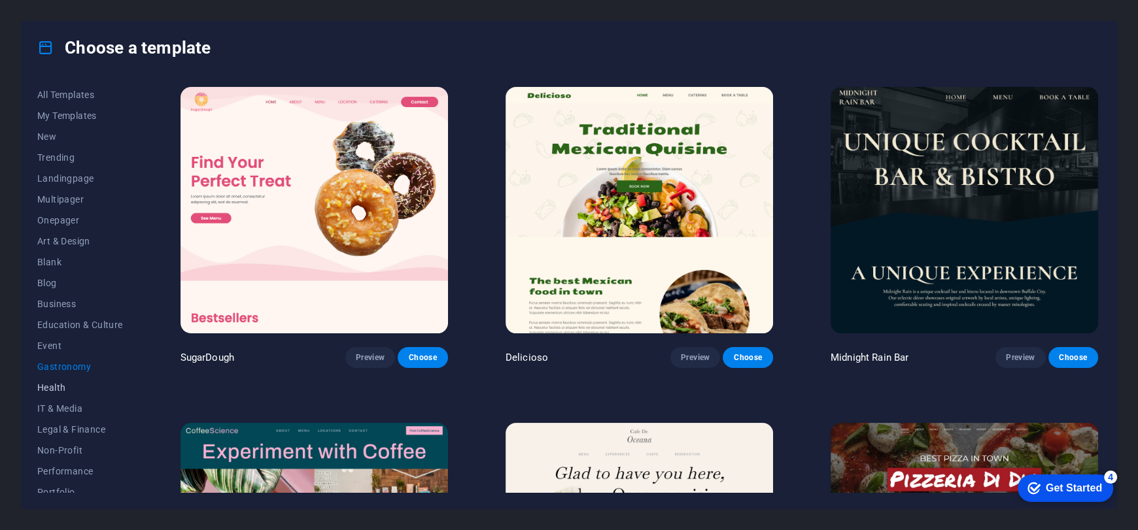
click at [58, 392] on span "Health" at bounding box center [80, 388] width 86 height 10
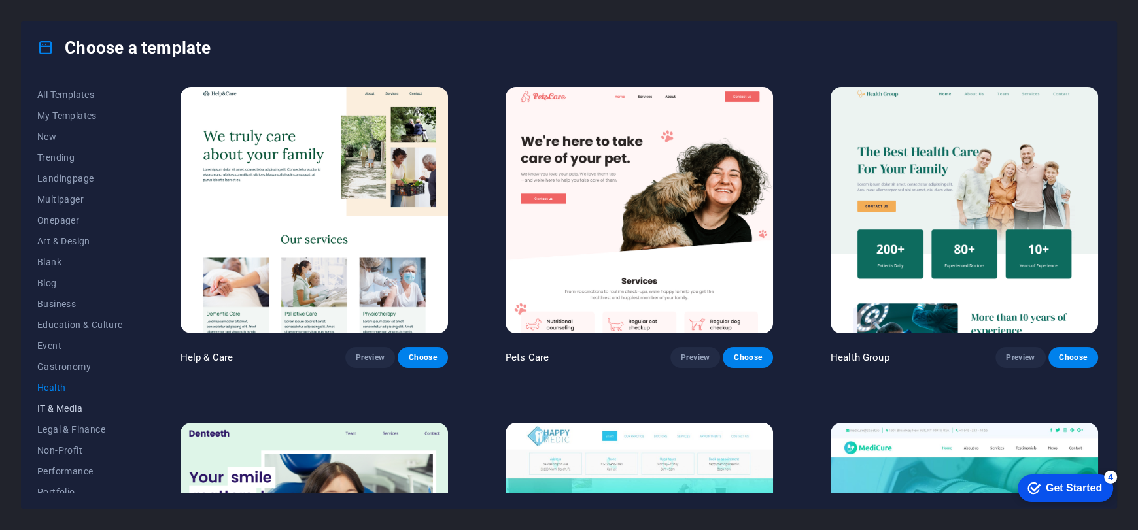
click at [73, 409] on span "IT & Media" at bounding box center [80, 408] width 86 height 10
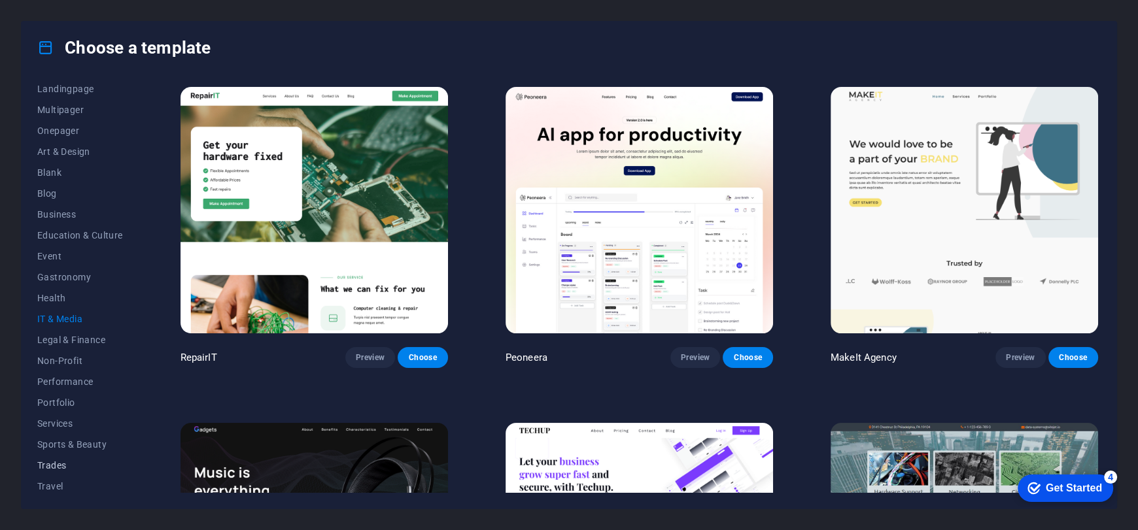
scroll to position [114, 0]
click at [72, 320] on span "Legal & Finance" at bounding box center [80, 316] width 86 height 10
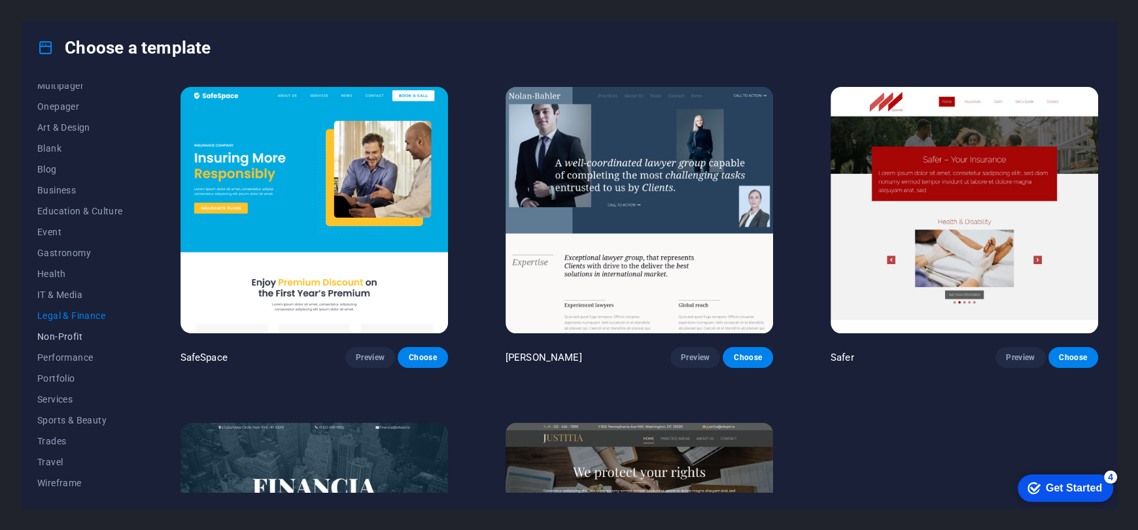
click at [62, 343] on button "Non-Profit" at bounding box center [80, 336] width 86 height 21
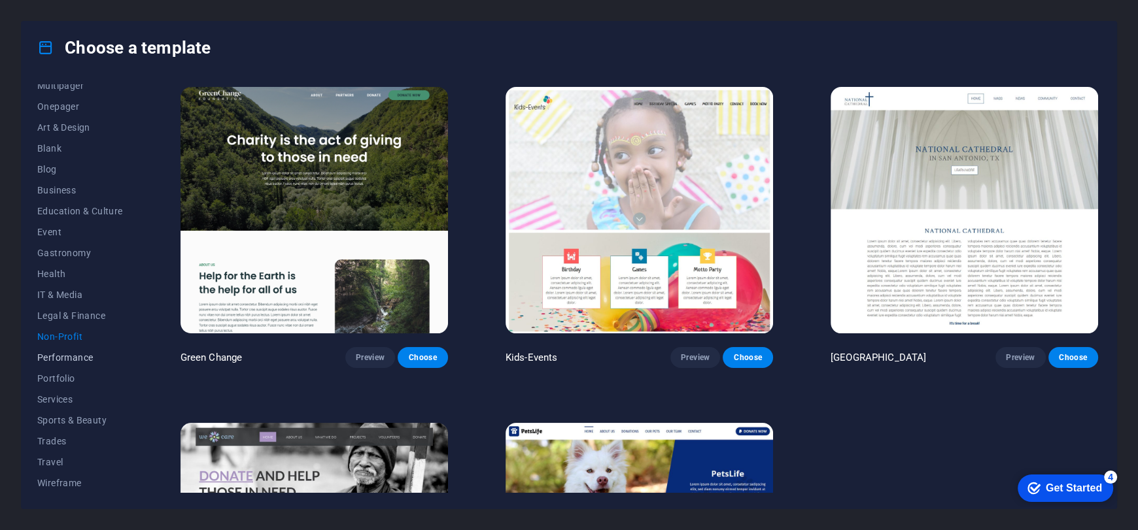
click at [76, 366] on button "Performance" at bounding box center [80, 357] width 86 height 21
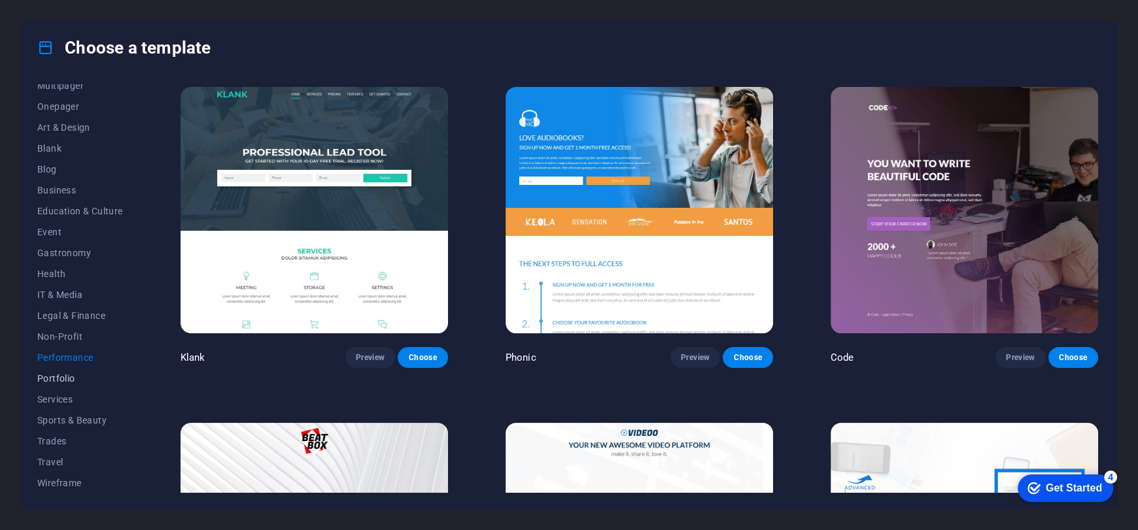
click at [54, 383] on button "Portfolio" at bounding box center [80, 378] width 86 height 21
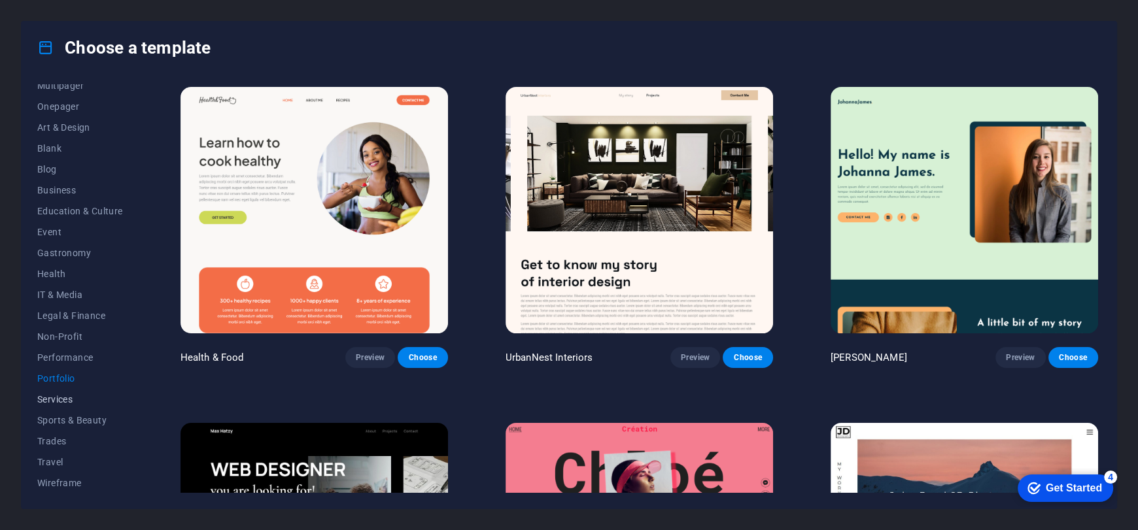
click at [62, 400] on span "Services" at bounding box center [80, 399] width 86 height 10
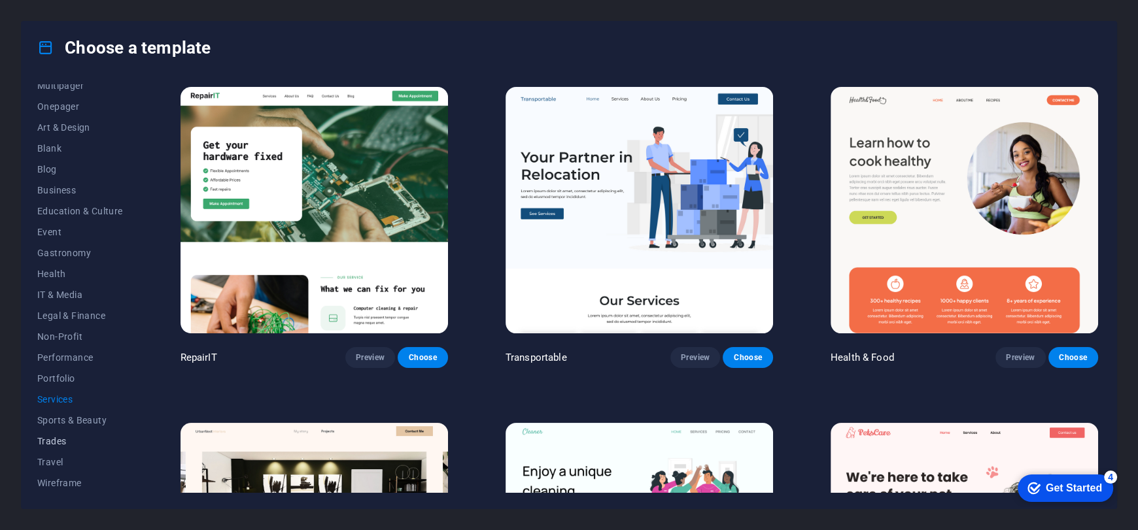
click at [58, 431] on button "Trades" at bounding box center [80, 441] width 86 height 21
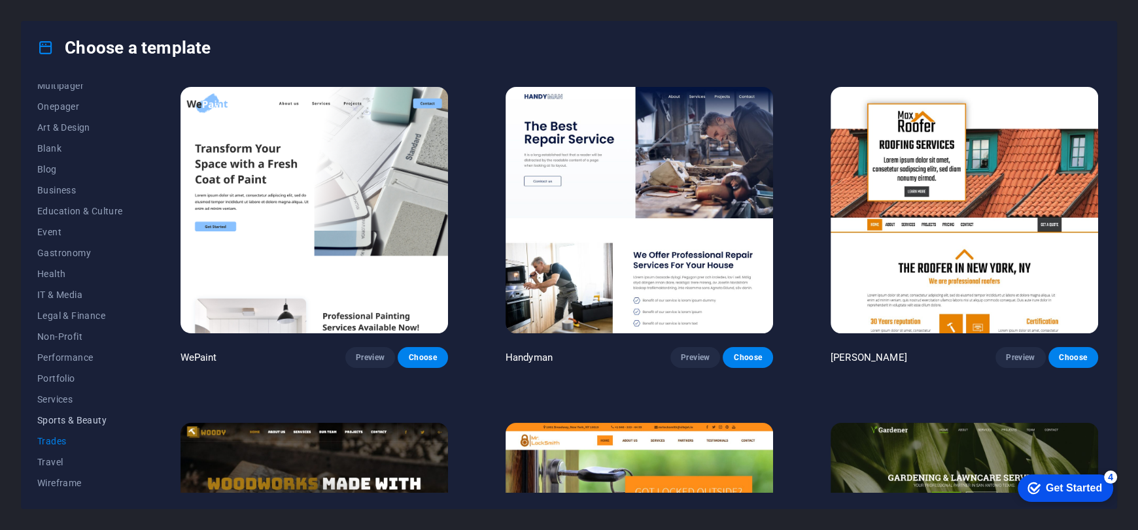
click at [48, 419] on span "Sports & Beauty" at bounding box center [80, 420] width 86 height 10
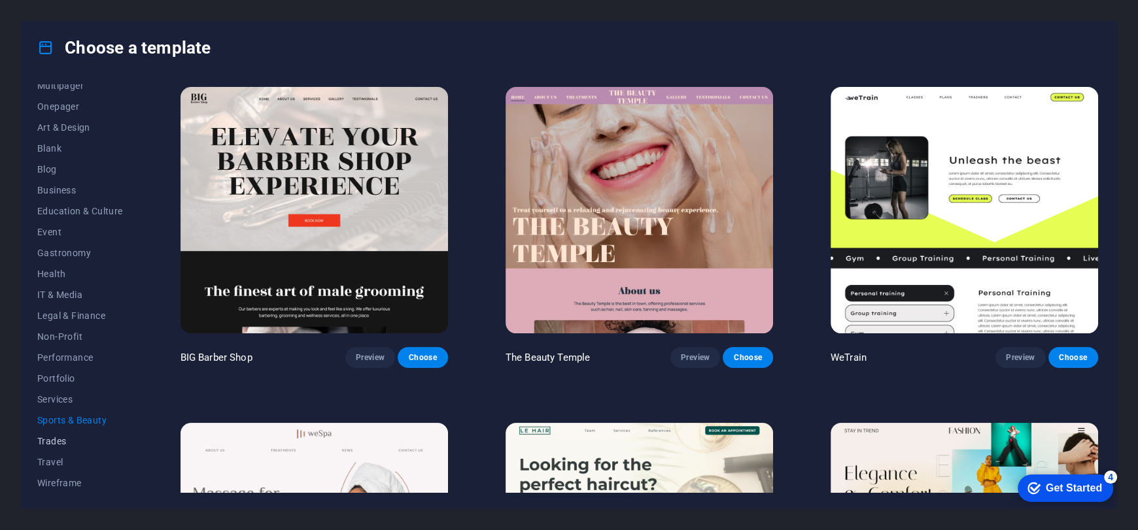
click at [67, 444] on span "Trades" at bounding box center [80, 441] width 86 height 10
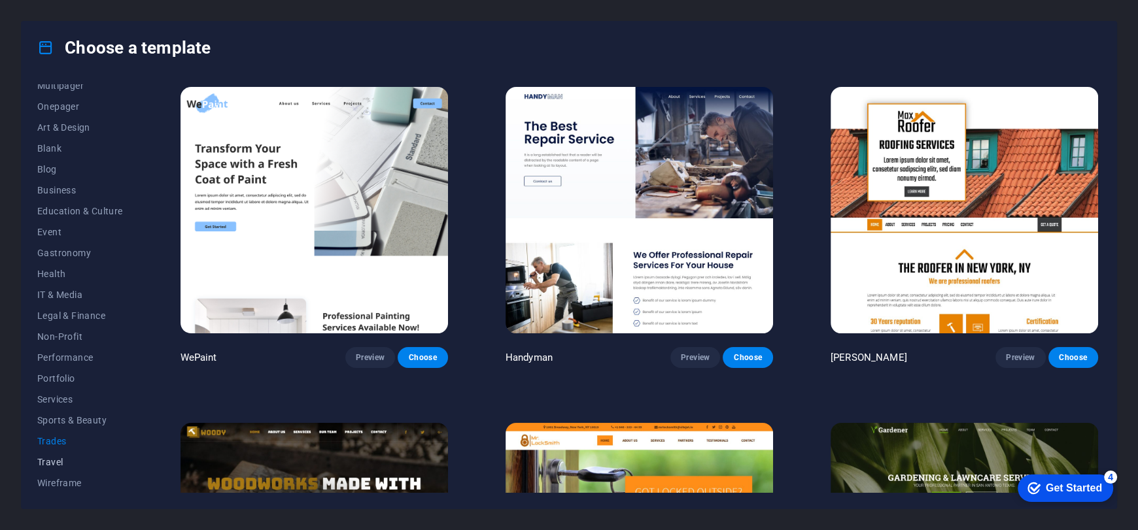
click at [66, 460] on span "Travel" at bounding box center [80, 462] width 86 height 10
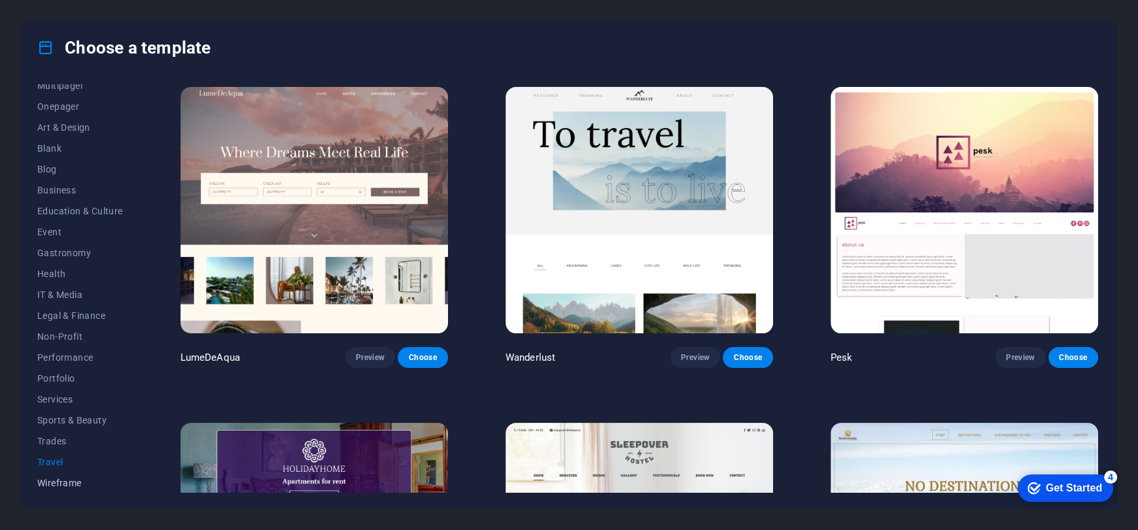
click at [50, 493] on div "All Templates My Templates New Trending Landingpage Multipager Onepager Art & D…" at bounding box center [569, 291] width 1095 height 435
click at [46, 486] on span "Wireframe" at bounding box center [80, 483] width 86 height 10
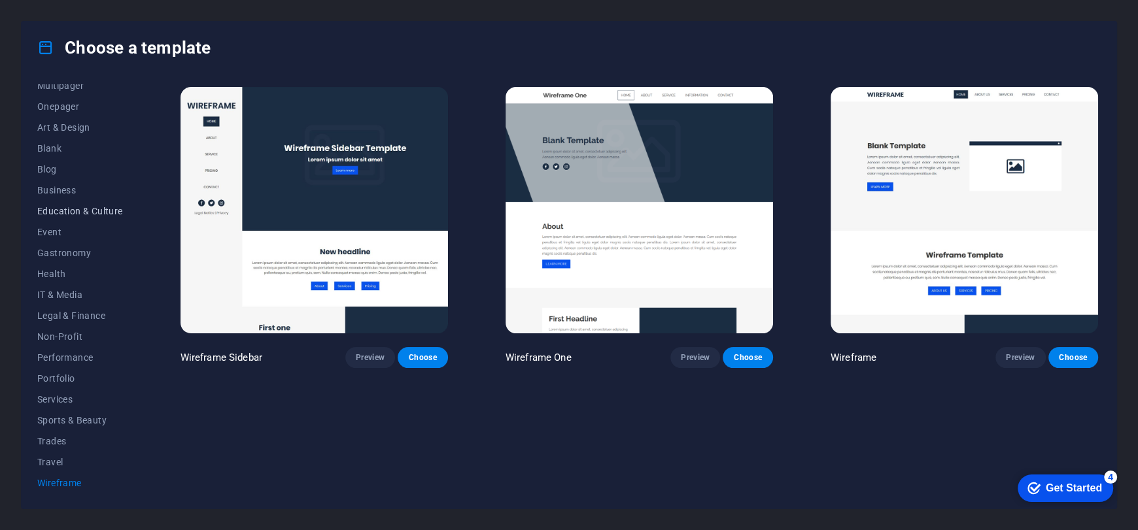
scroll to position [0, 0]
click at [68, 175] on span "Landingpage" at bounding box center [80, 178] width 86 height 10
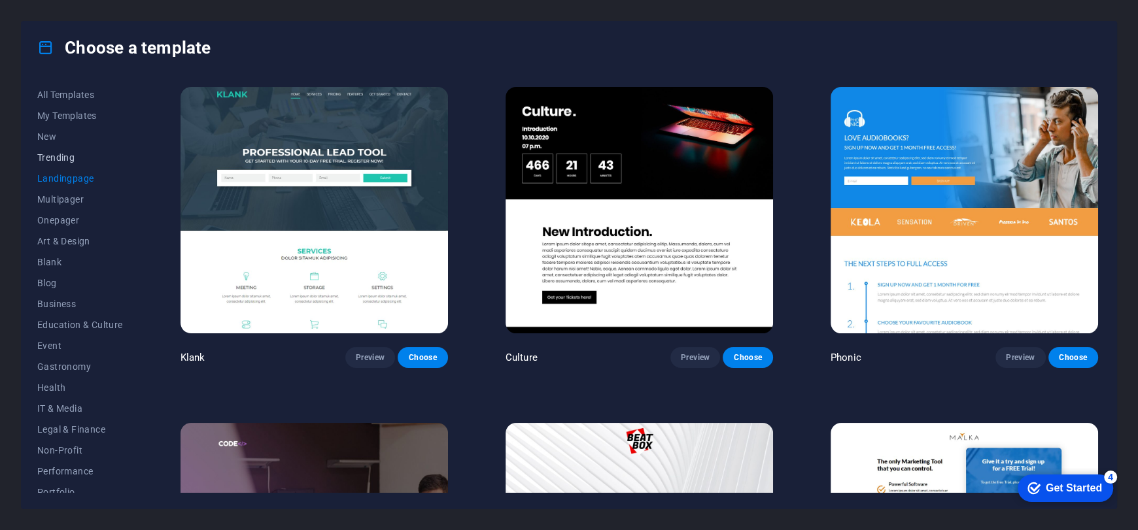
click at [59, 160] on span "Trending" at bounding box center [80, 157] width 86 height 10
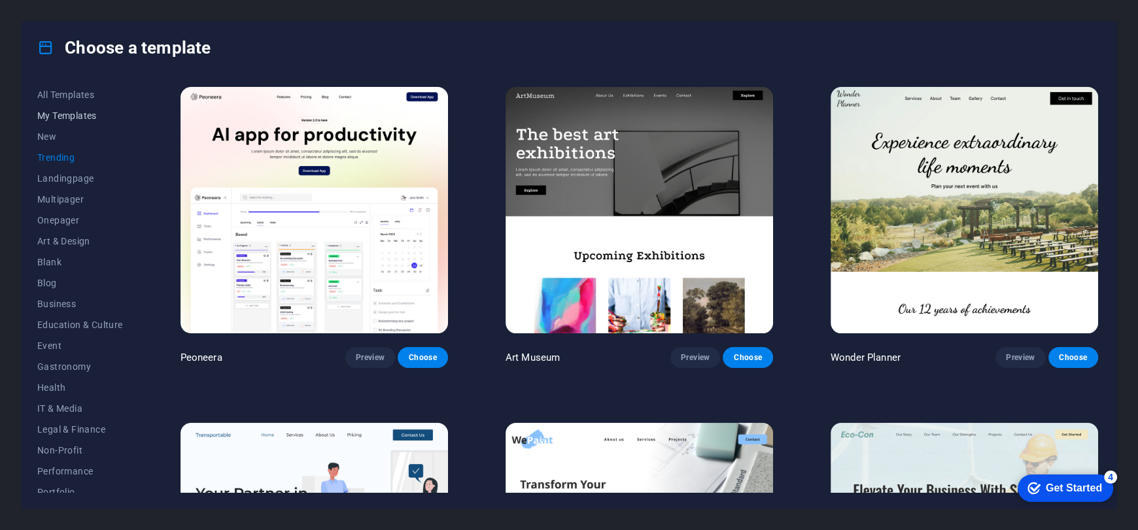
click at [71, 113] on span "My Templates" at bounding box center [80, 116] width 86 height 10
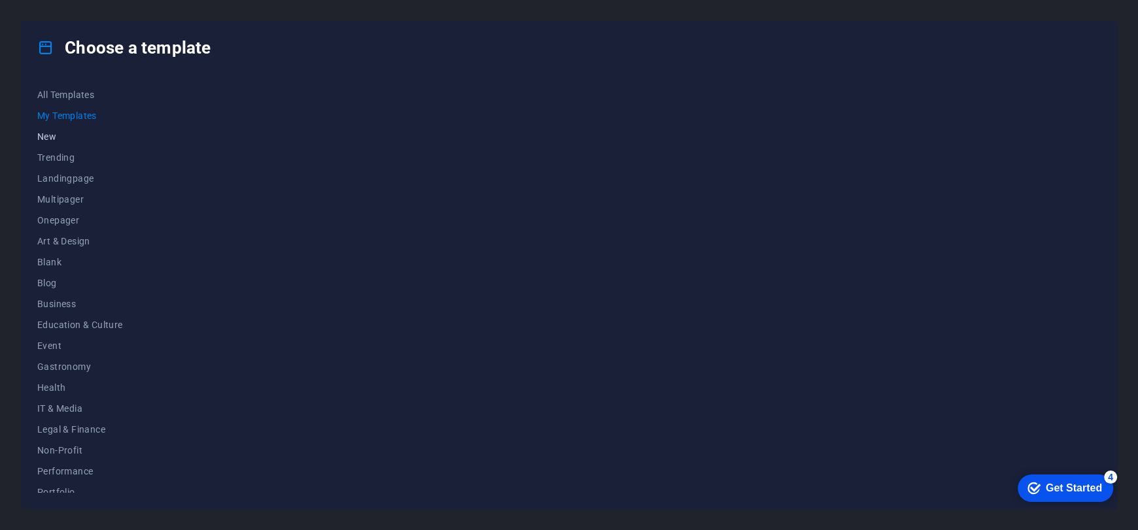
click at [58, 145] on button "New" at bounding box center [80, 136] width 86 height 21
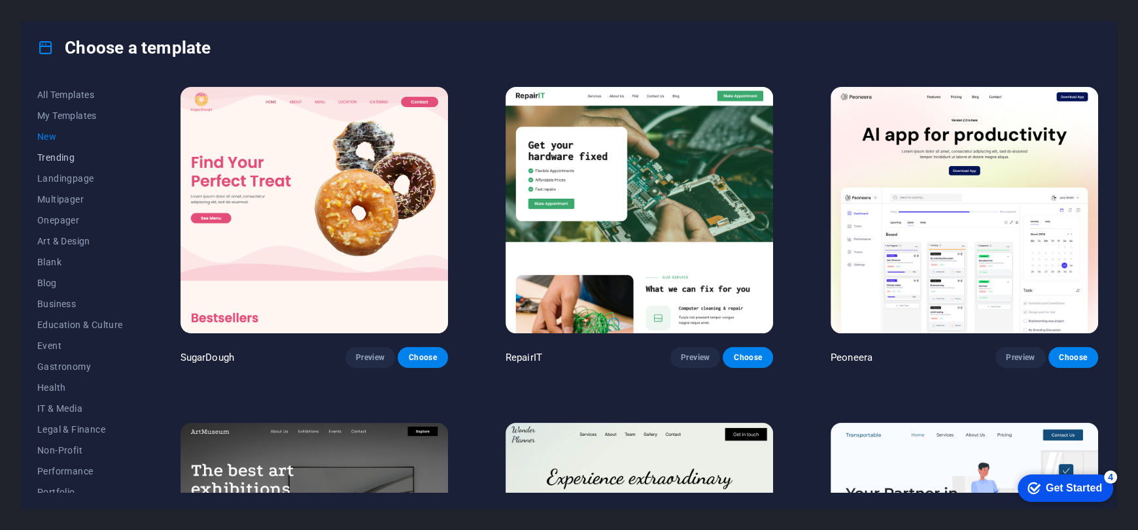
click at [61, 159] on span "Trending" at bounding box center [80, 157] width 86 height 10
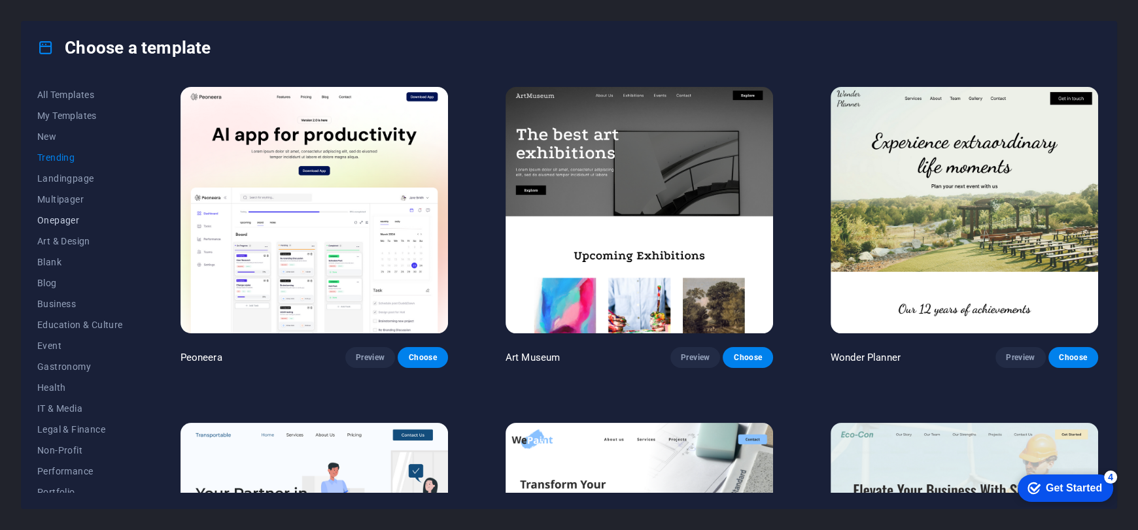
click at [82, 230] on button "Onepager" at bounding box center [80, 220] width 86 height 21
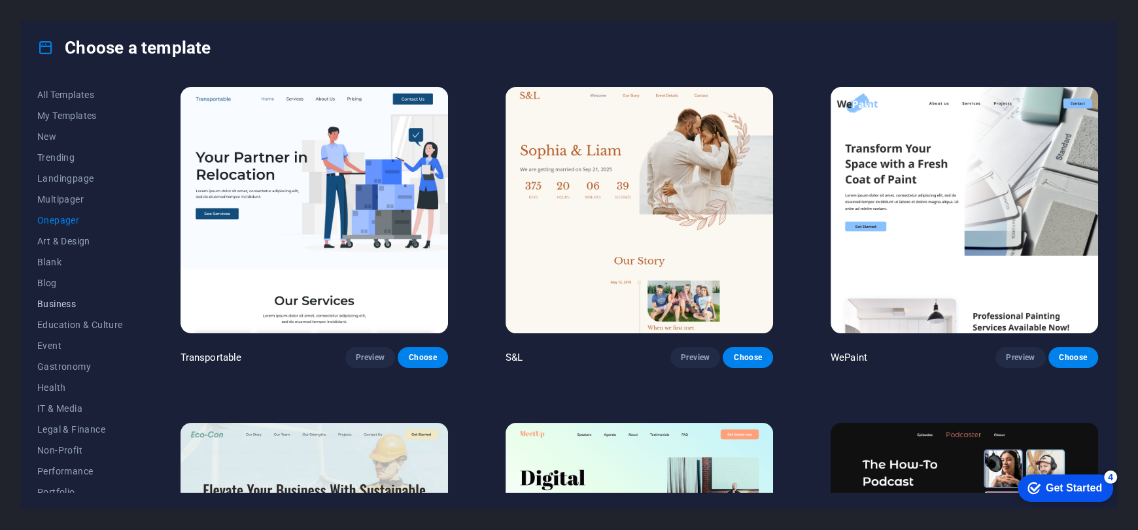
click at [65, 302] on span "Business" at bounding box center [80, 304] width 86 height 10
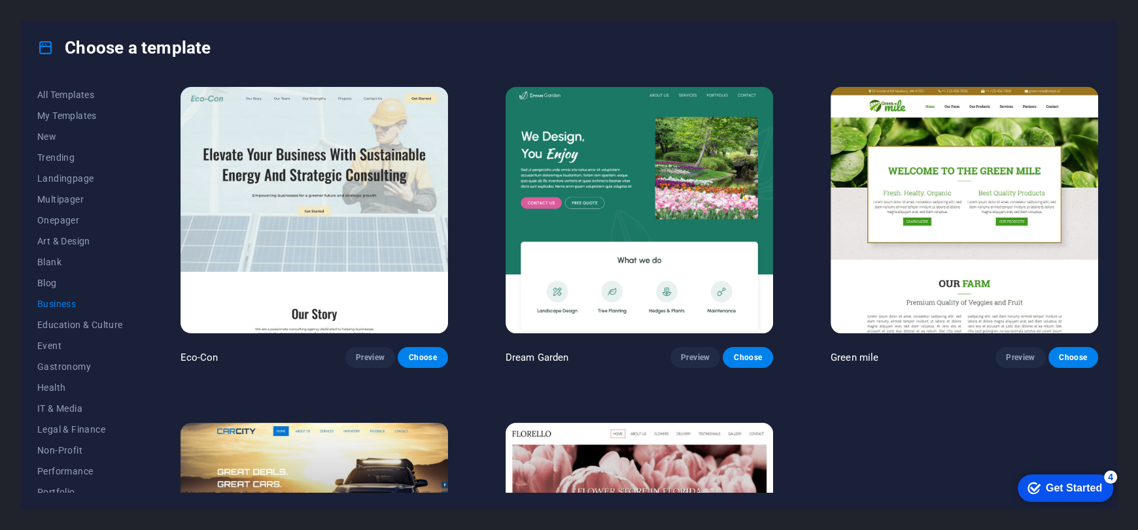
click at [239, 234] on img at bounding box center [313, 210] width 267 height 247
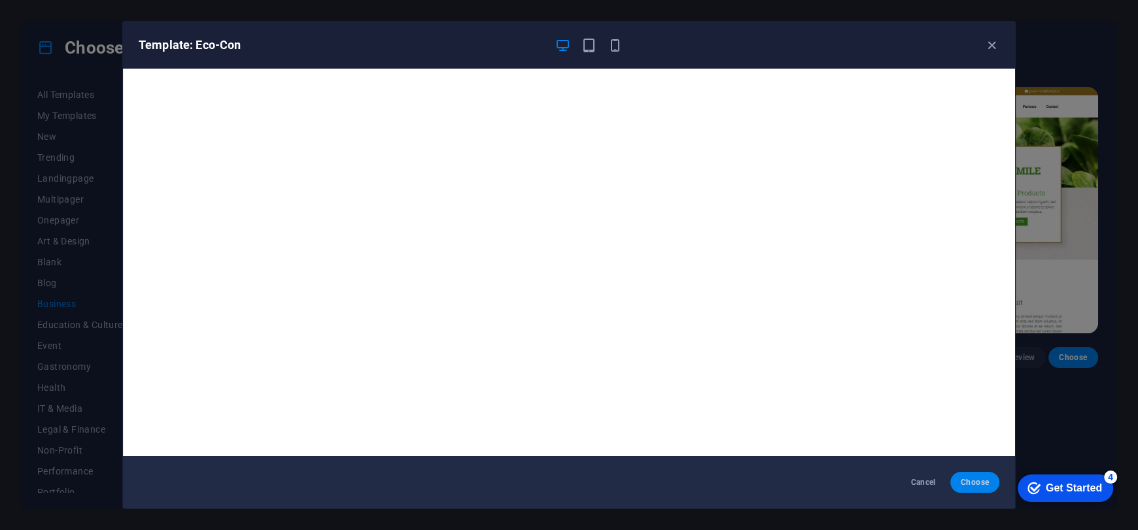
click at [978, 485] on span "Choose" at bounding box center [975, 482] width 28 height 10
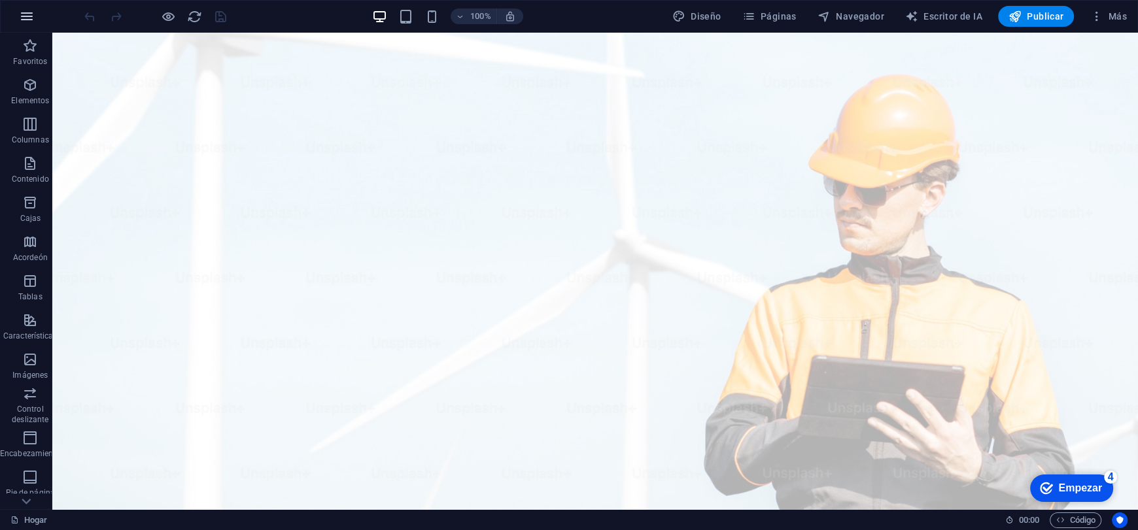
click at [31, 24] on button "button" at bounding box center [26, 16] width 31 height 31
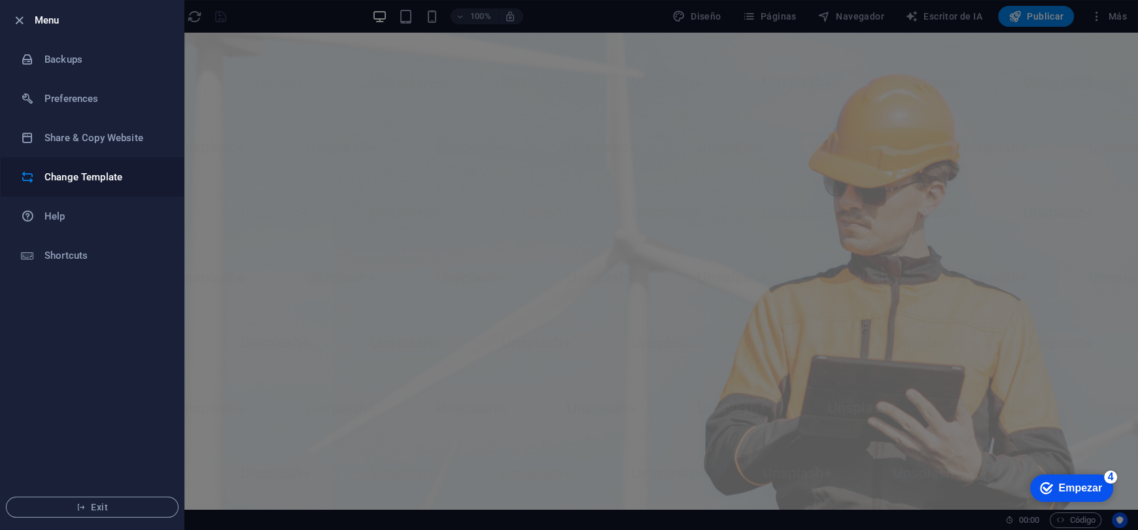
click at [85, 172] on h6 "Change Template" at bounding box center [104, 177] width 121 height 16
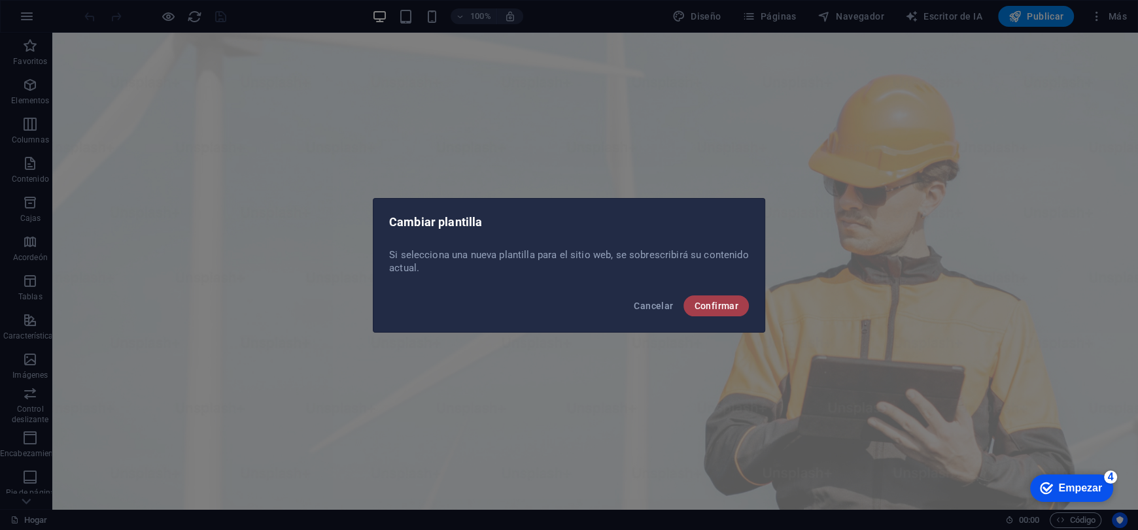
click at [699, 296] on button "Confirmar" at bounding box center [715, 306] width 65 height 21
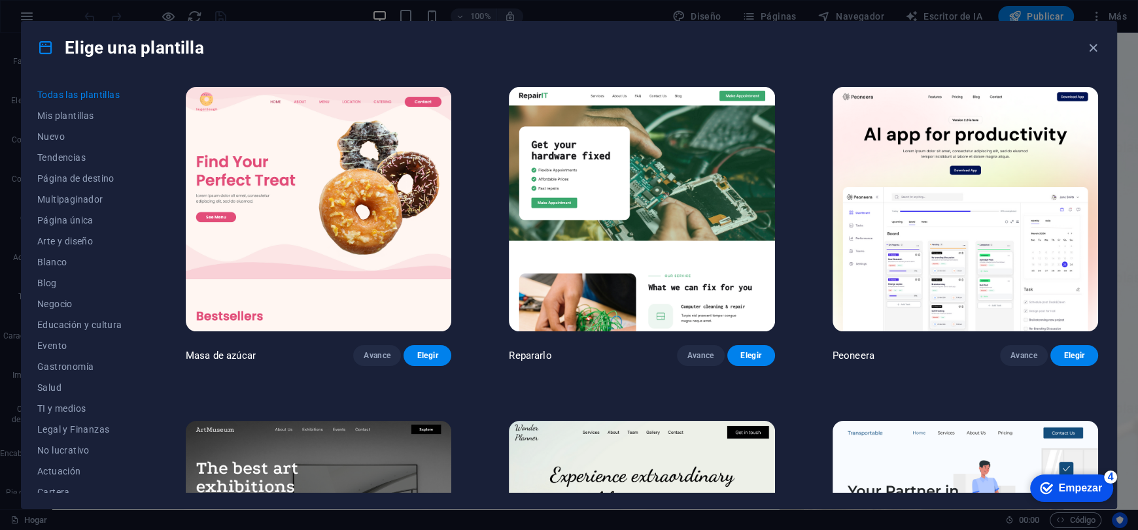
scroll to position [392, 0]
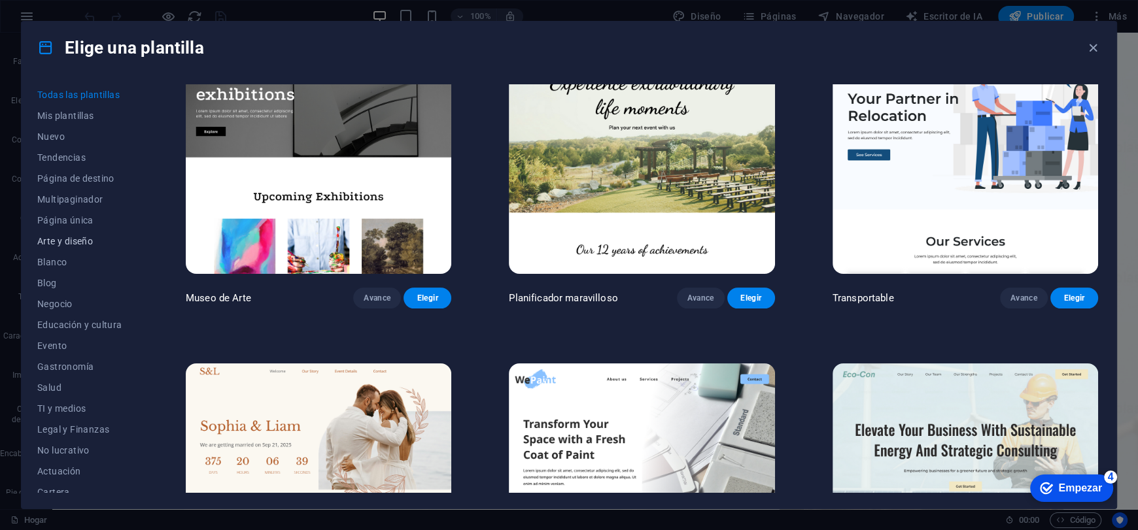
click at [81, 233] on button "Arte y diseño" at bounding box center [82, 241] width 91 height 21
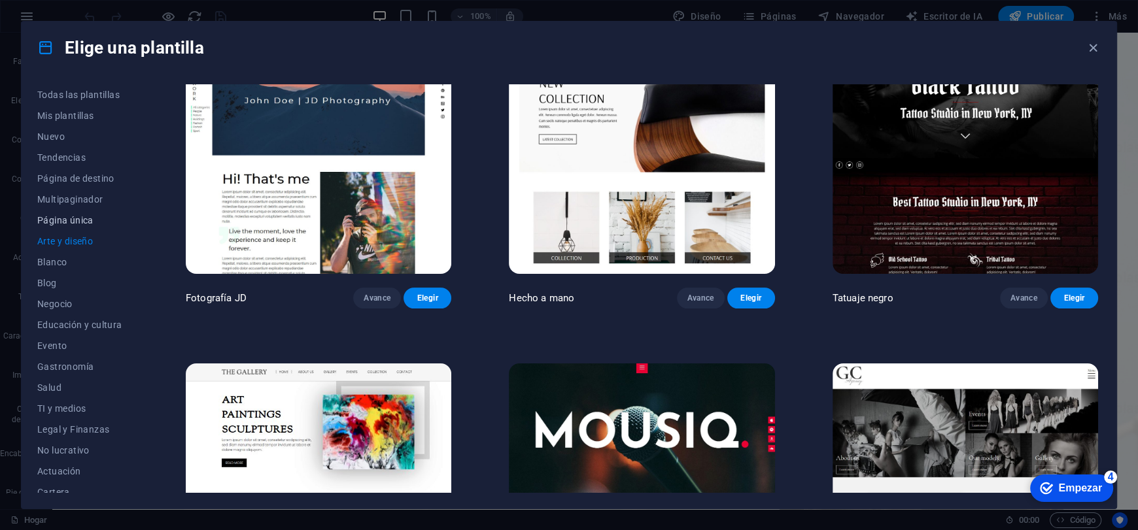
click at [77, 219] on font "Página única" at bounding box center [65, 220] width 56 height 10
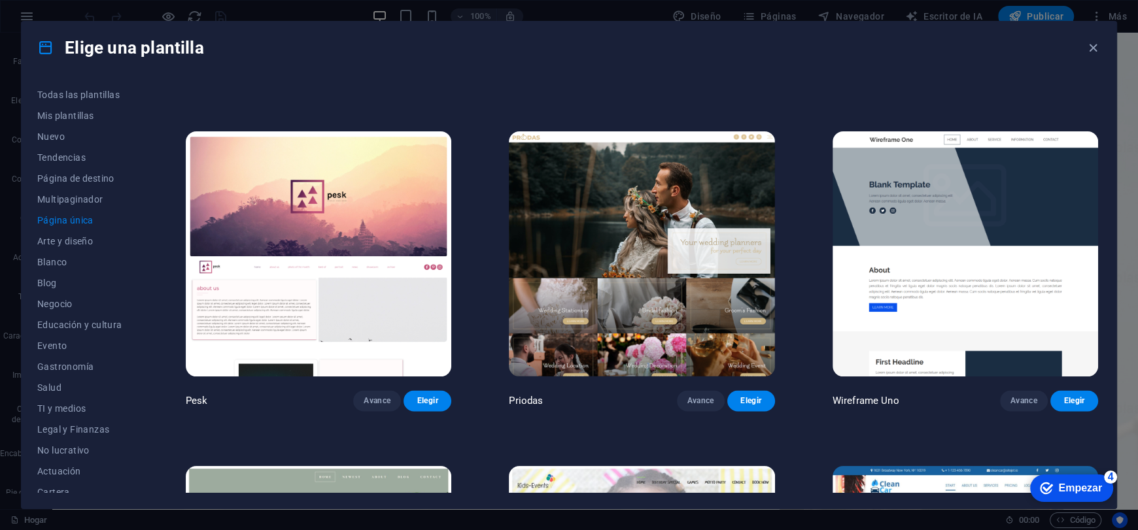
scroll to position [0, 0]
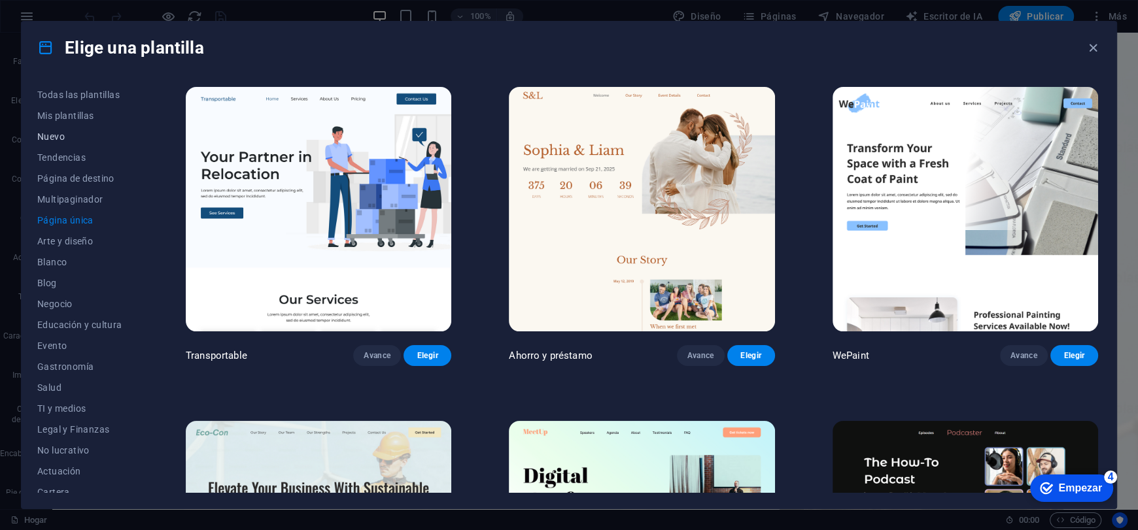
click at [79, 131] on span "Nuevo" at bounding box center [82, 136] width 91 height 10
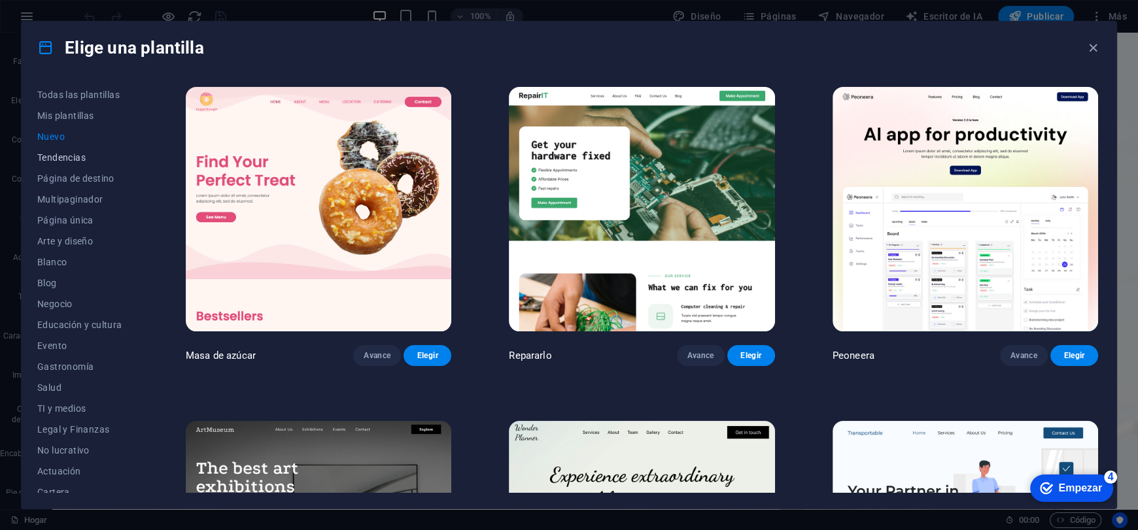
click at [69, 161] on font "Tendencias" at bounding box center [61, 157] width 48 height 10
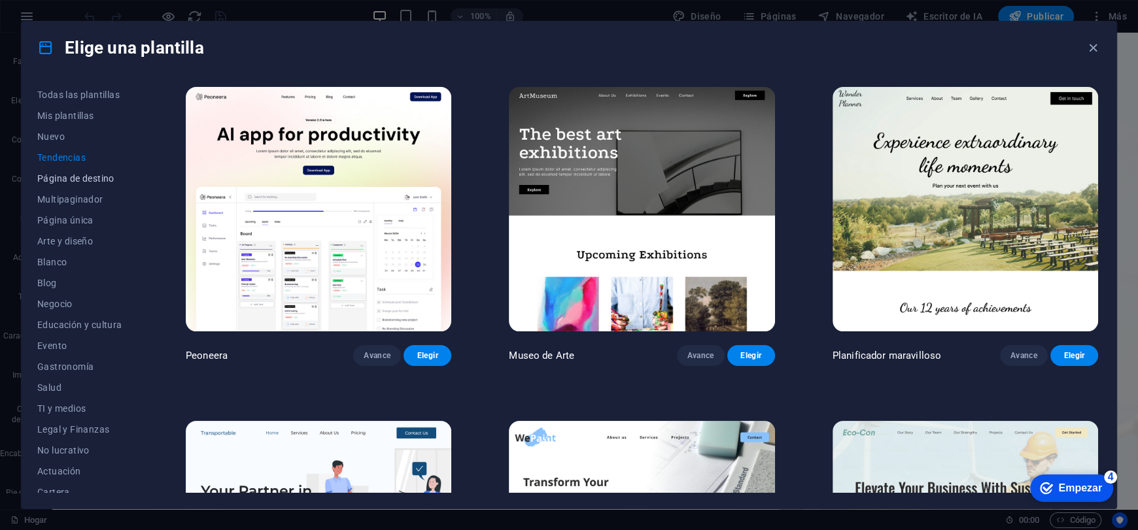
click at [80, 175] on font "Página de destino" at bounding box center [75, 178] width 77 height 10
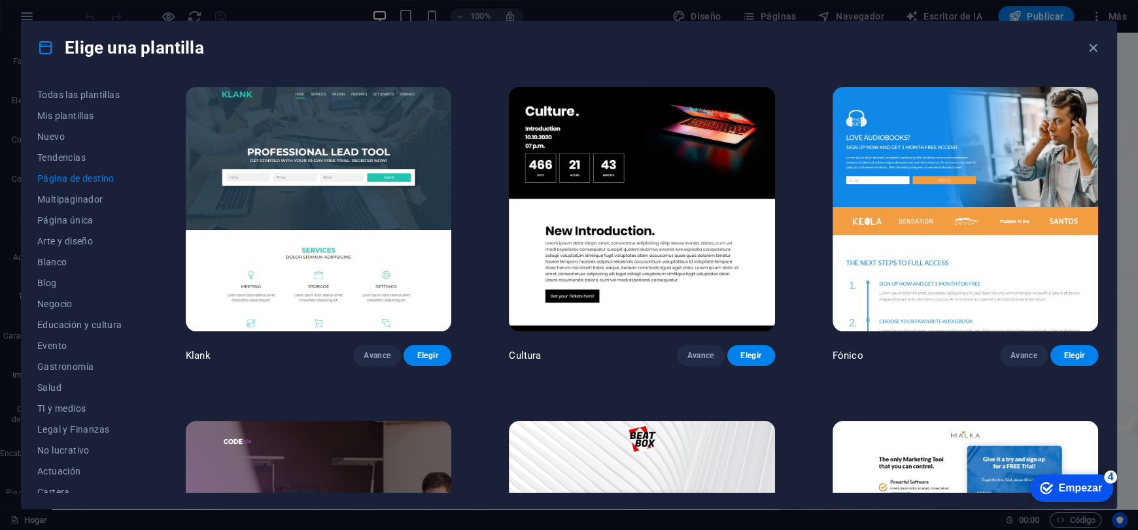
scroll to position [114, 0]
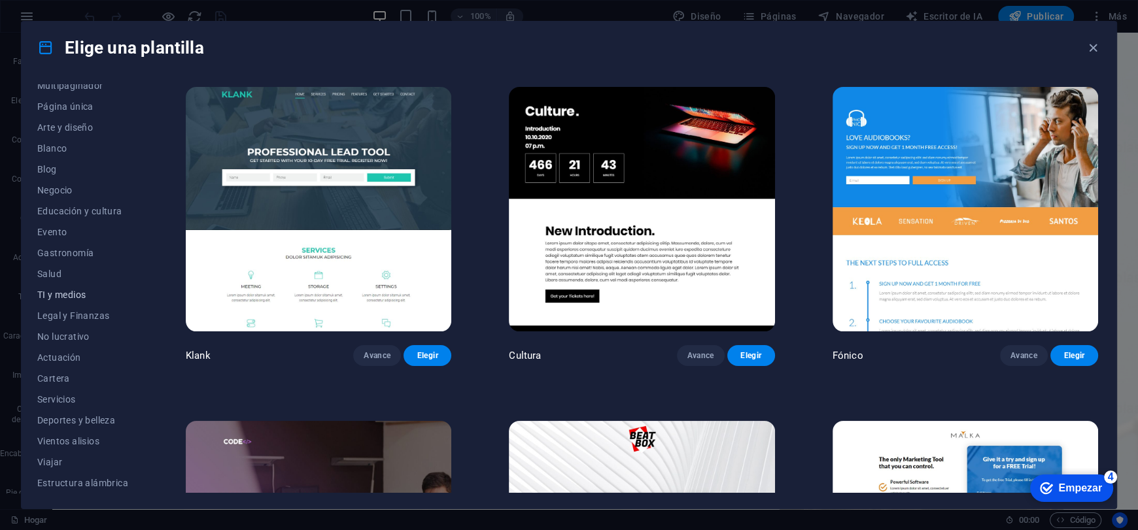
click at [84, 284] on button "TI y medios" at bounding box center [82, 294] width 91 height 21
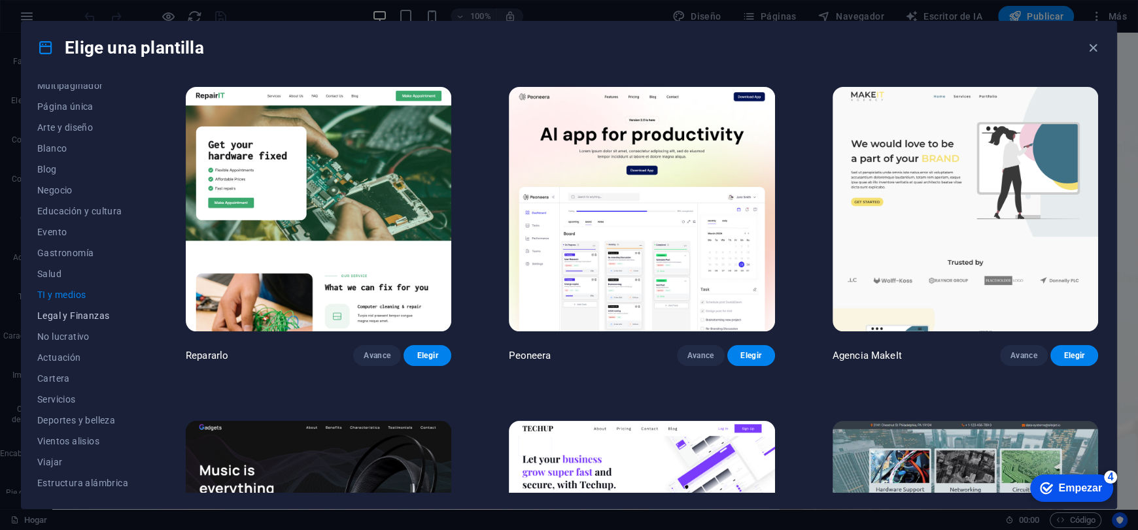
click at [78, 316] on font "Legal y Finanzas" at bounding box center [73, 316] width 72 height 10
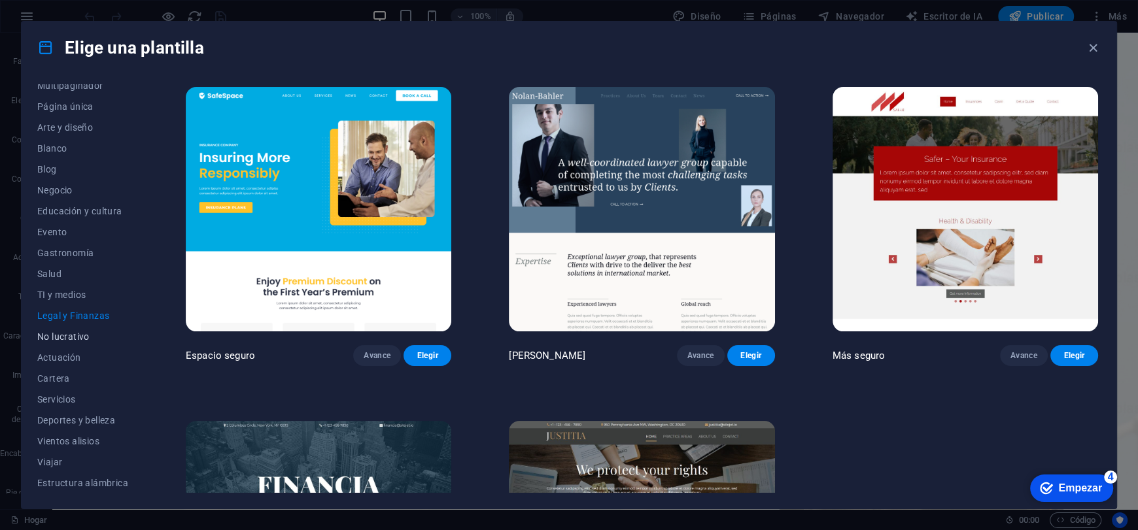
click at [69, 339] on font "No lucrativo" at bounding box center [63, 337] width 52 height 10
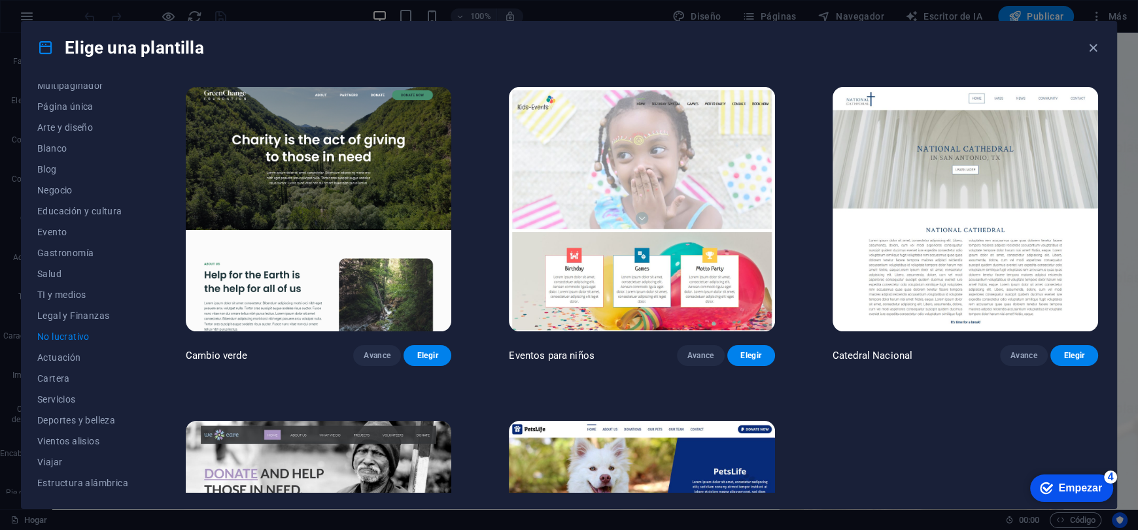
click at [35, 356] on div "Todas las plantillas Mis plantillas Nuevo Tendencias Página de destino Multipag…" at bounding box center [569, 291] width 1095 height 435
click at [43, 360] on font "Actuación" at bounding box center [59, 357] width 44 height 10
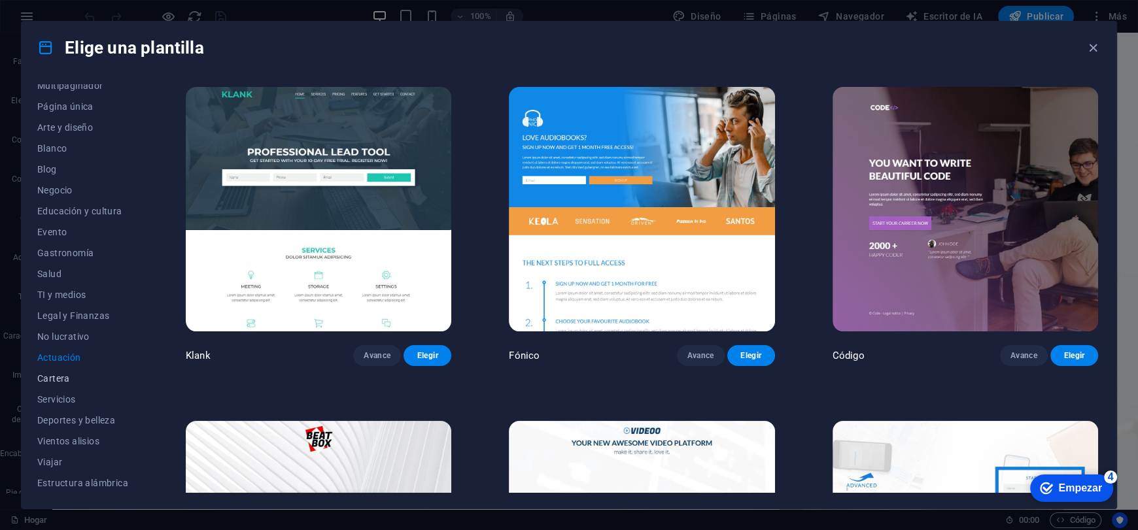
click at [56, 379] on font "Cartera" at bounding box center [53, 378] width 33 height 10
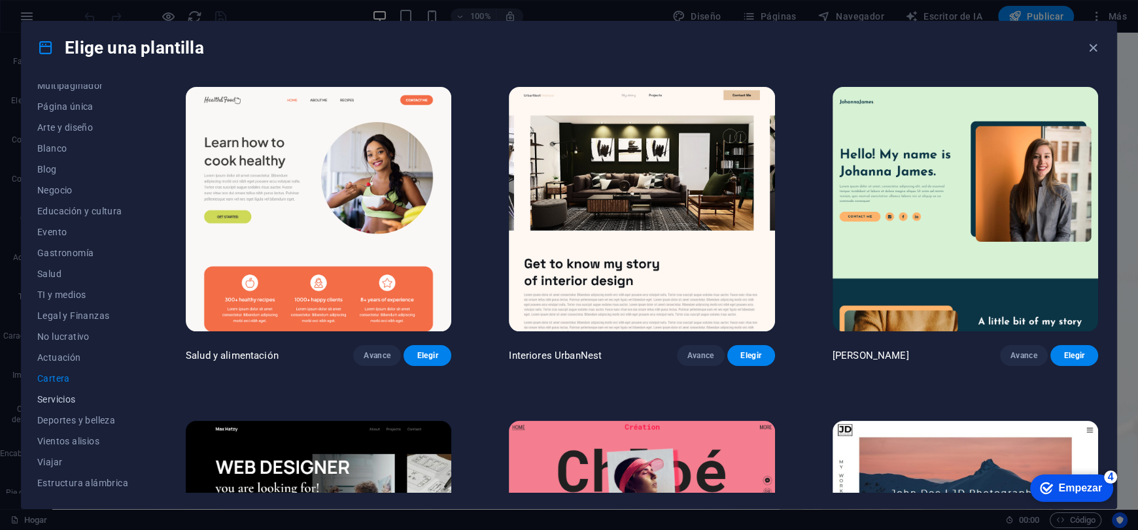
click at [57, 402] on font "Servicios" at bounding box center [56, 399] width 39 height 10
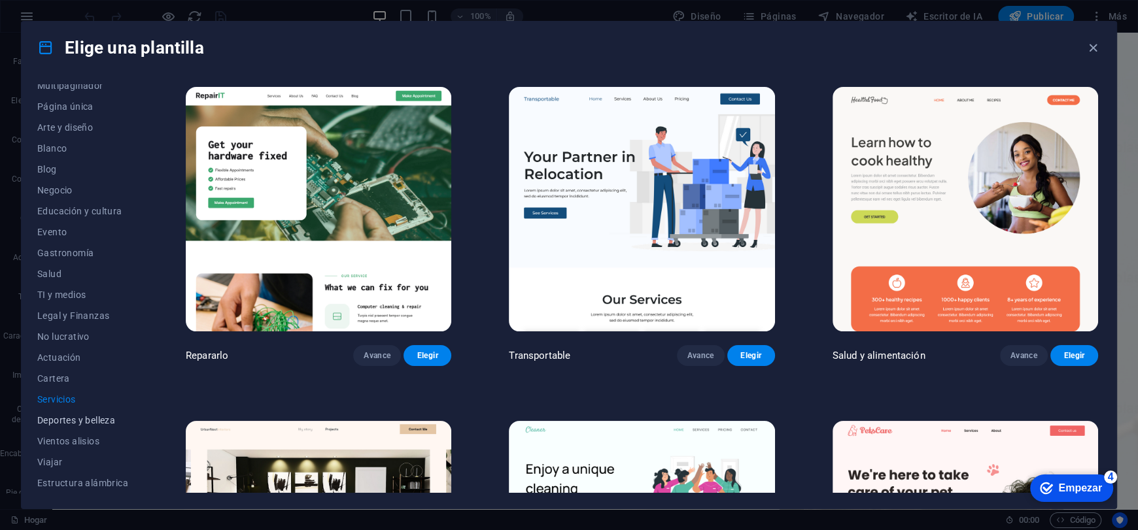
click at [75, 415] on font "Deportes y belleza" at bounding box center [76, 420] width 78 height 10
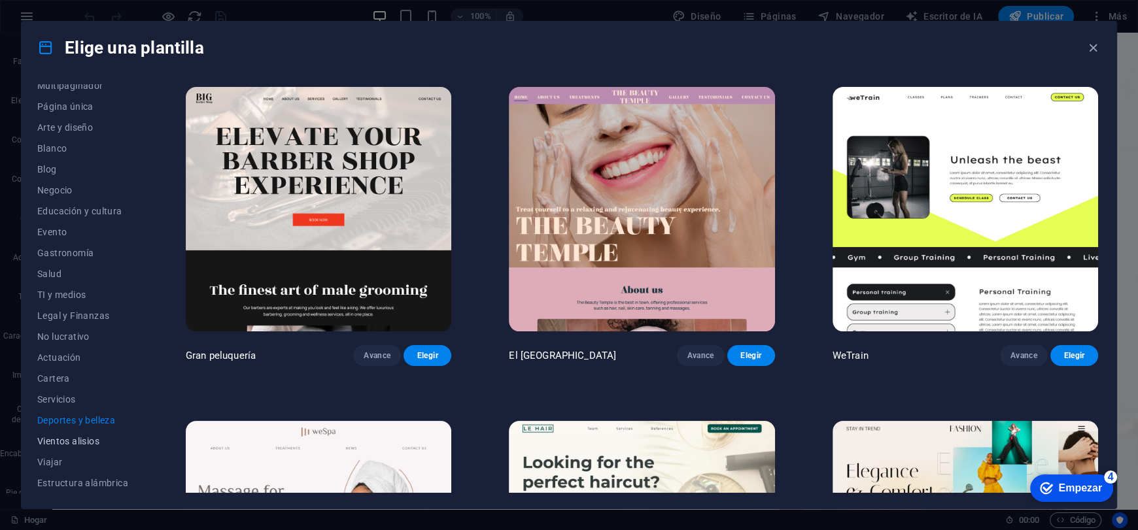
click at [78, 436] on font "Vientos alisios" at bounding box center [68, 441] width 62 height 10
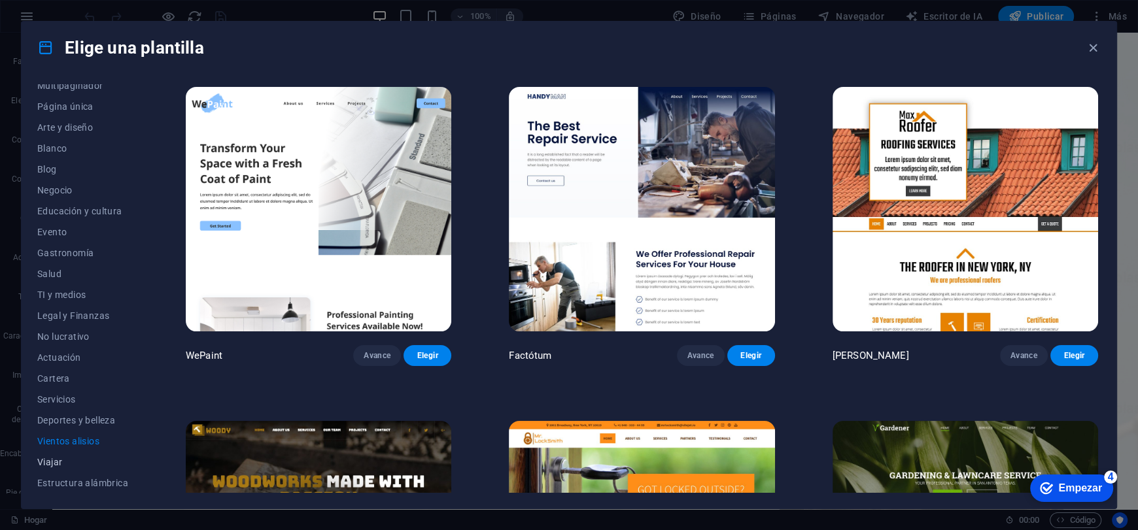
click at [44, 460] on font "Viajar" at bounding box center [49, 462] width 25 height 10
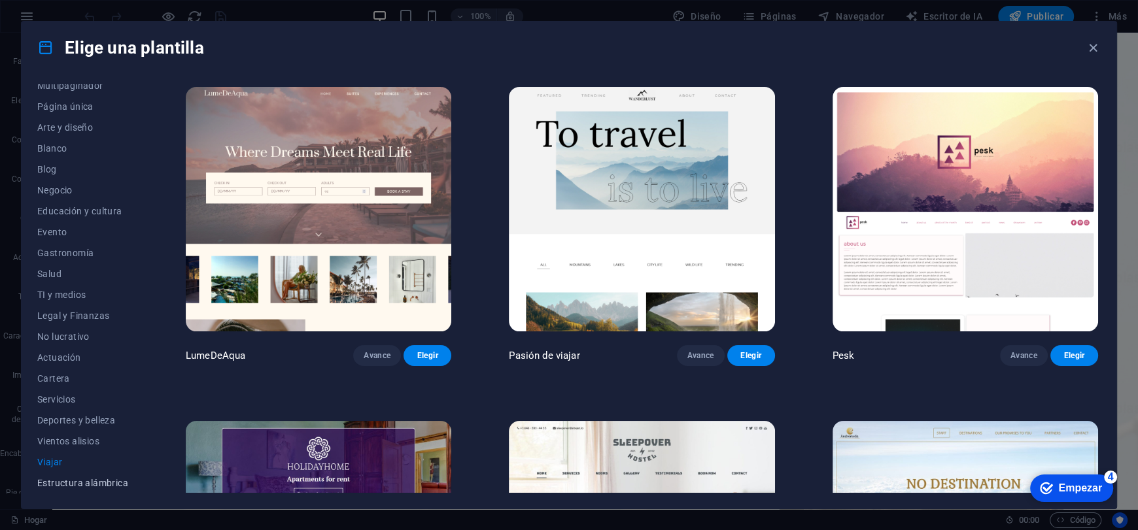
click at [68, 481] on font "Estructura alámbrica" at bounding box center [82, 483] width 91 height 10
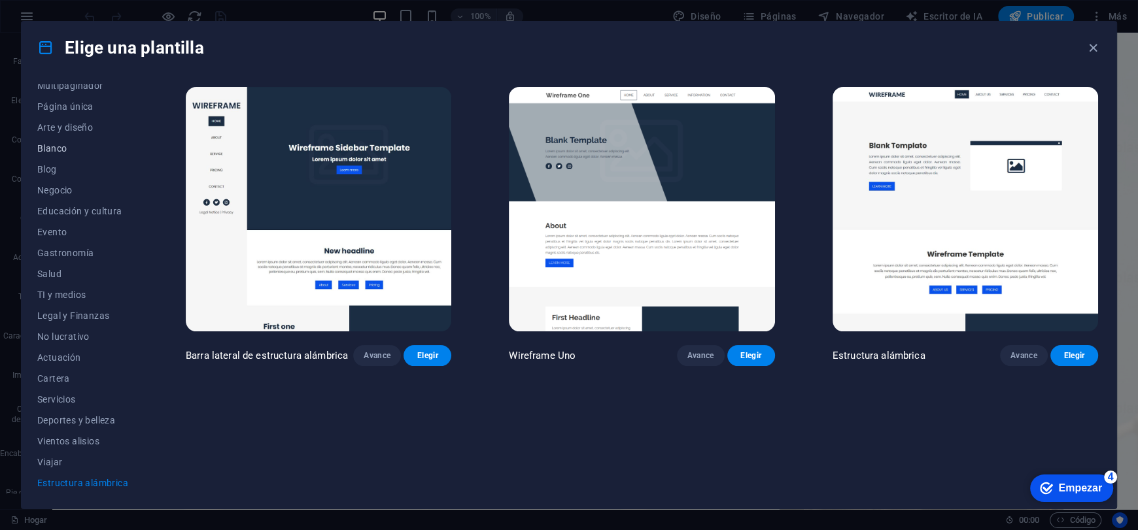
scroll to position [0, 0]
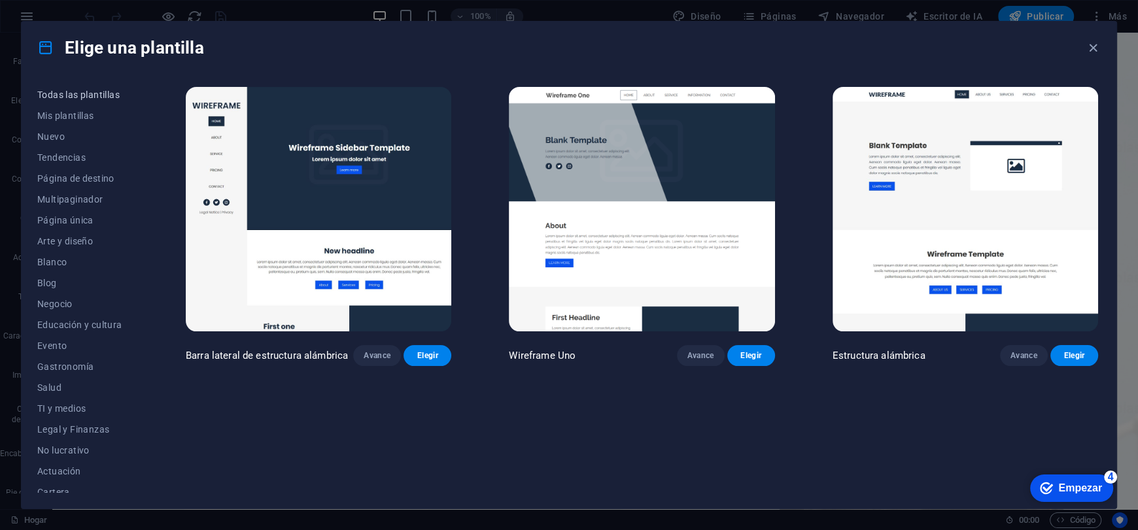
click at [61, 101] on button "Todas las plantillas" at bounding box center [82, 94] width 91 height 21
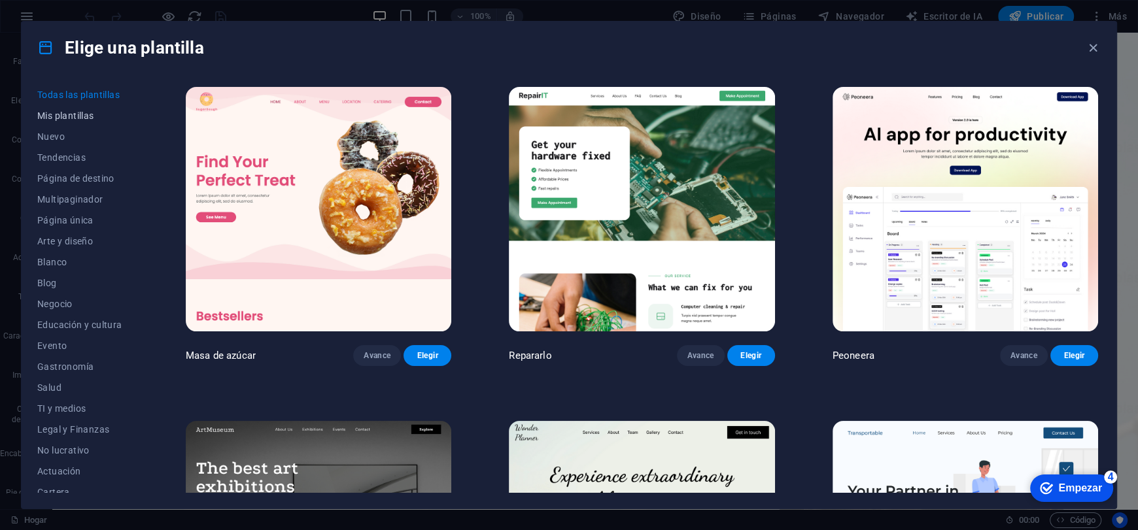
click at [99, 106] on button "Mis plantillas" at bounding box center [82, 115] width 91 height 21
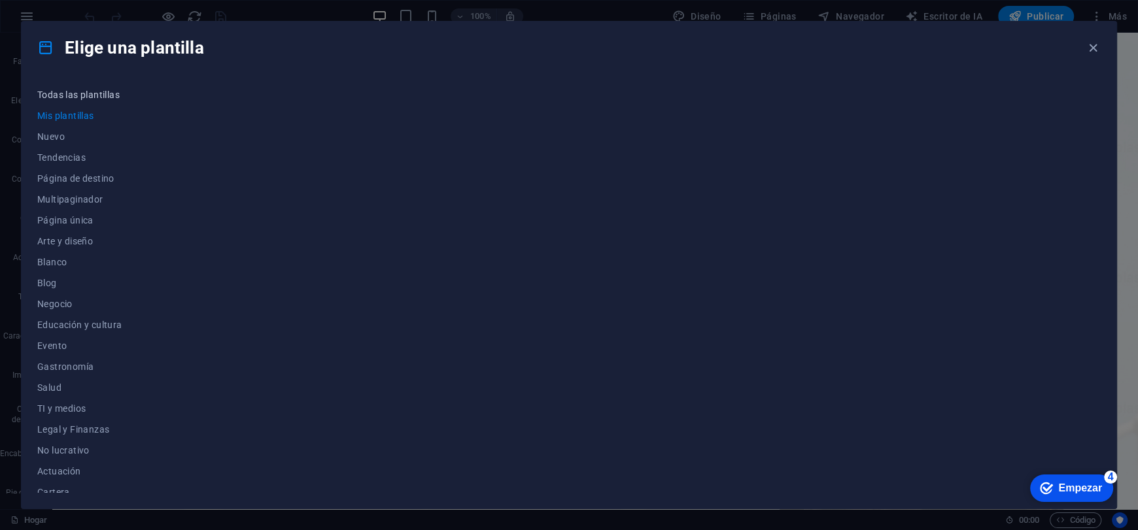
click at [88, 95] on font "Todas las plantillas" at bounding box center [78, 95] width 82 height 10
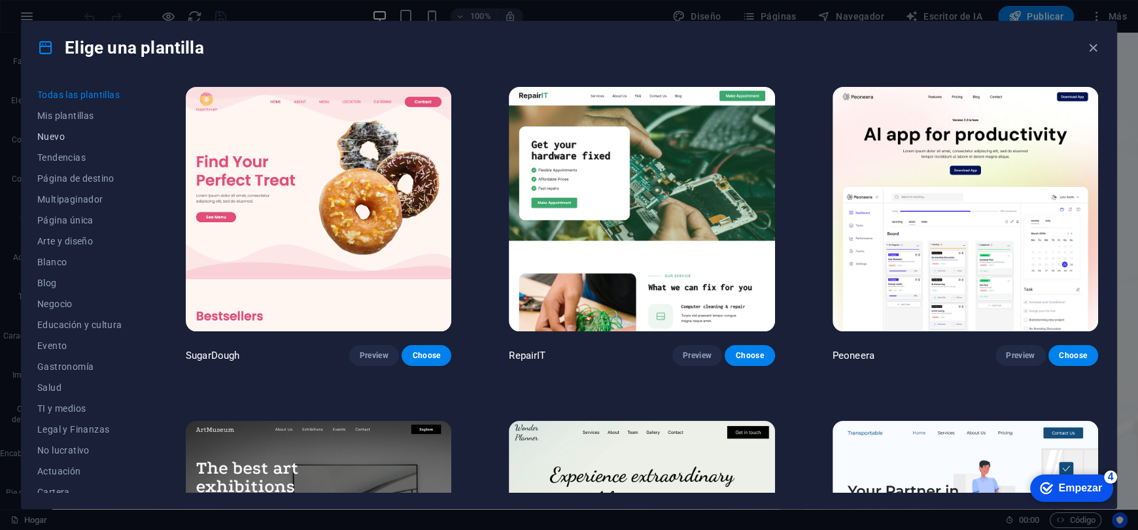
click at [84, 143] on button "Nuevo" at bounding box center [82, 136] width 91 height 21
click at [74, 156] on font "Tendencias" at bounding box center [61, 157] width 48 height 10
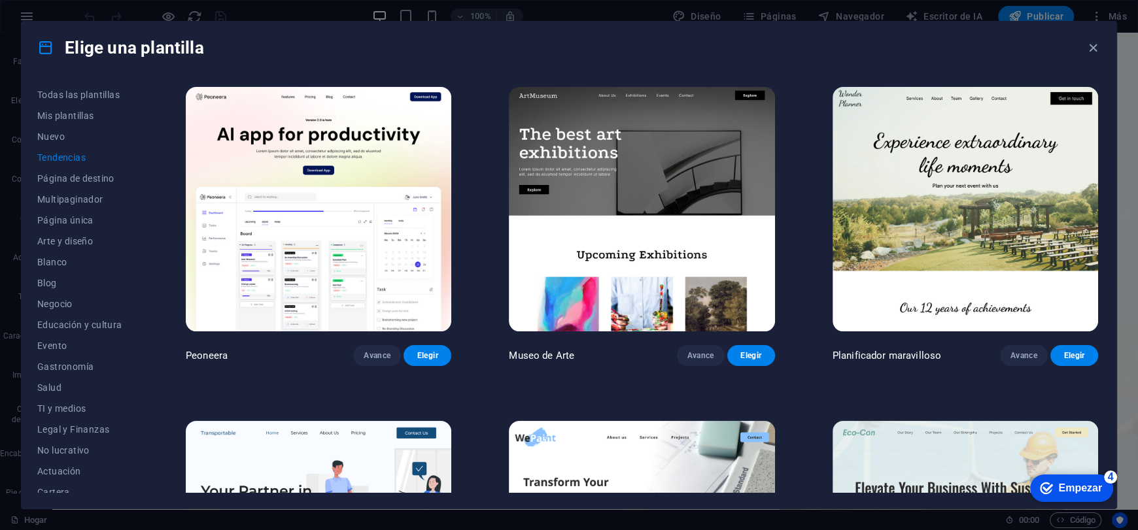
scroll to position [392, 0]
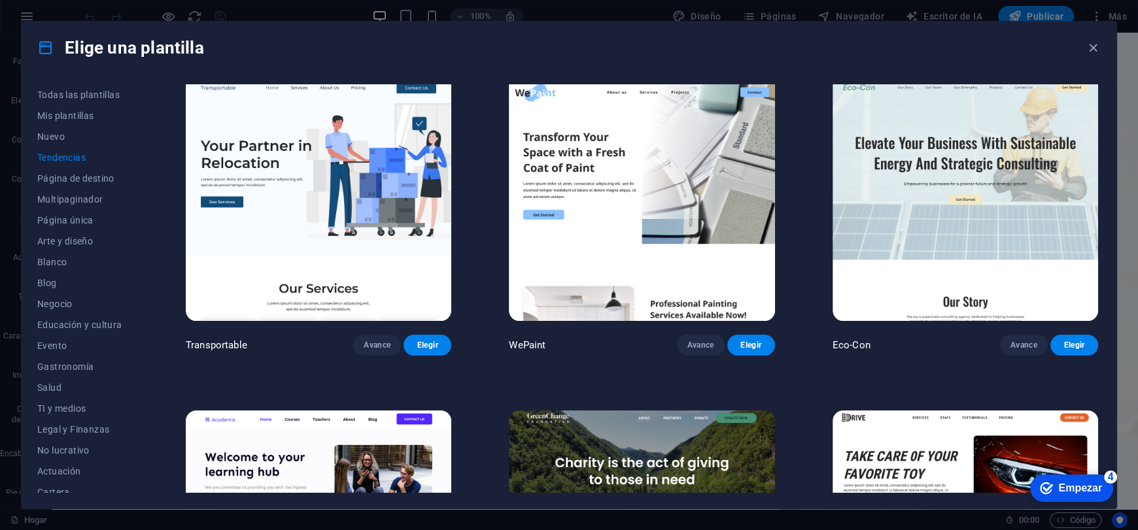
drag, startPoint x: 864, startPoint y: 267, endPoint x: 853, endPoint y: 222, distance: 46.3
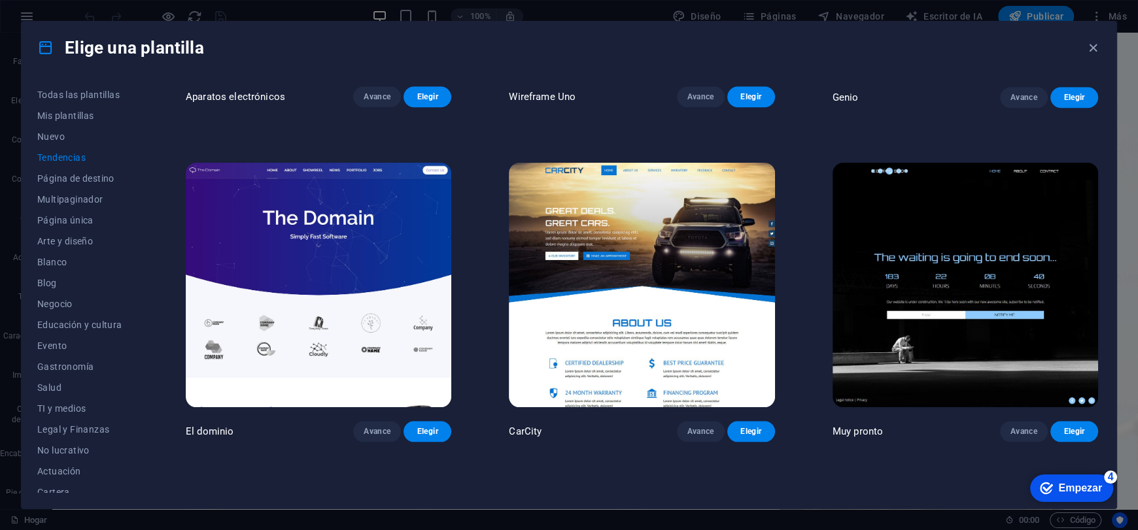
scroll to position [1539, 0]
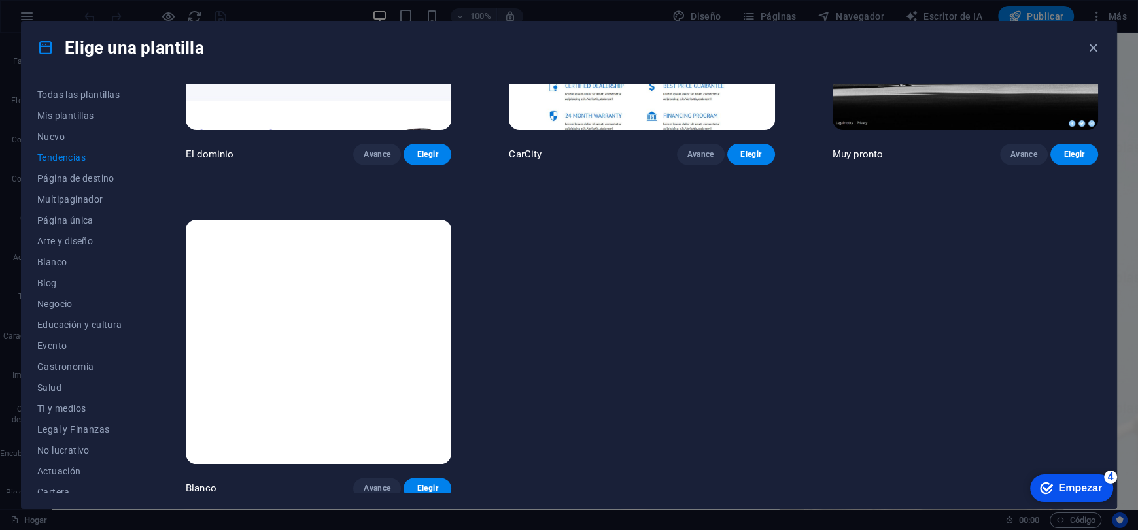
drag, startPoint x: 778, startPoint y: 300, endPoint x: 762, endPoint y: 410, distance: 111.5
click at [385, 436] on img at bounding box center [319, 342] width 266 height 245
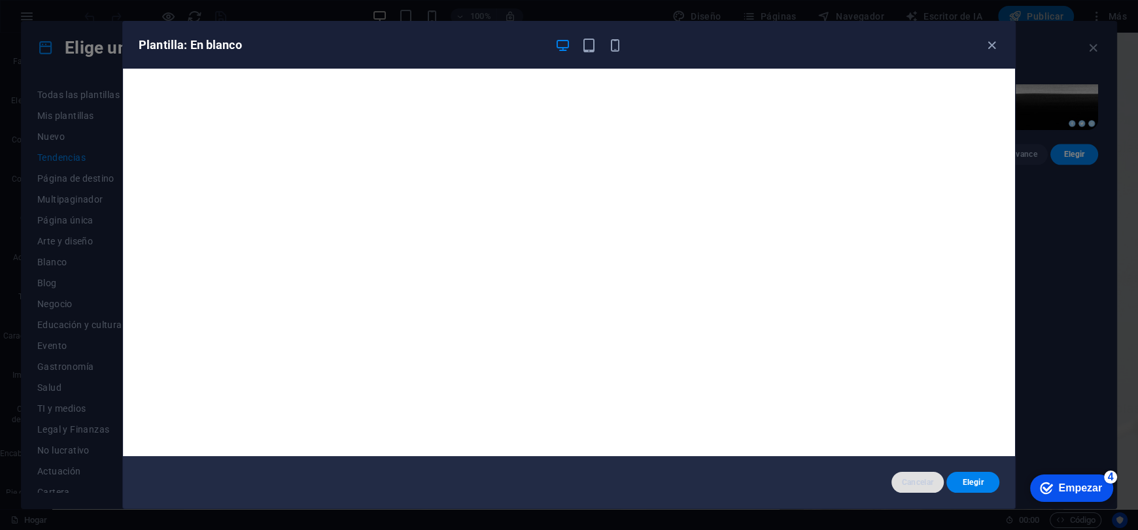
click at [934, 486] on button "Cancelar" at bounding box center [917, 482] width 53 height 21
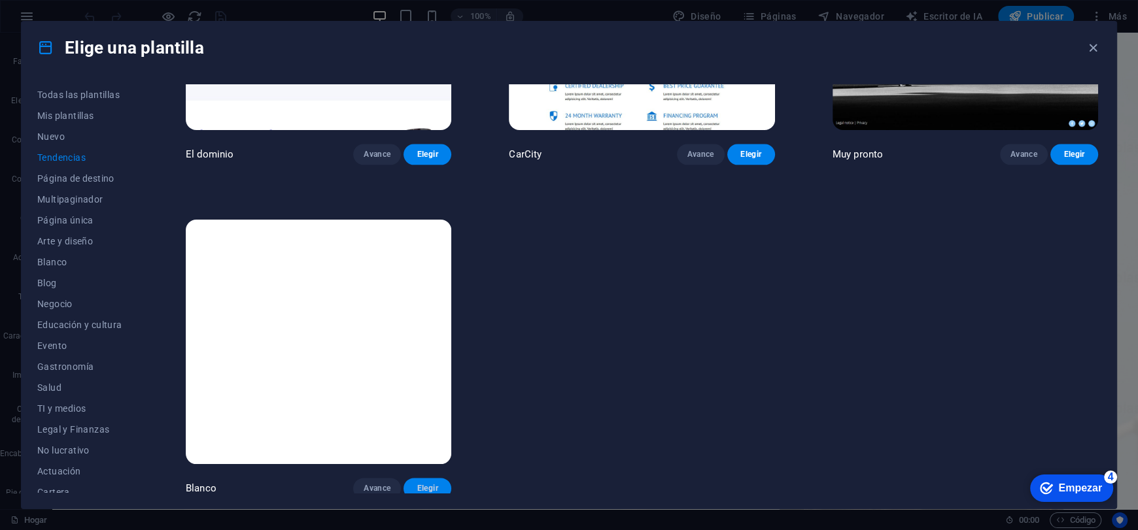
click at [433, 490] on button "Elegir" at bounding box center [427, 488] width 48 height 21
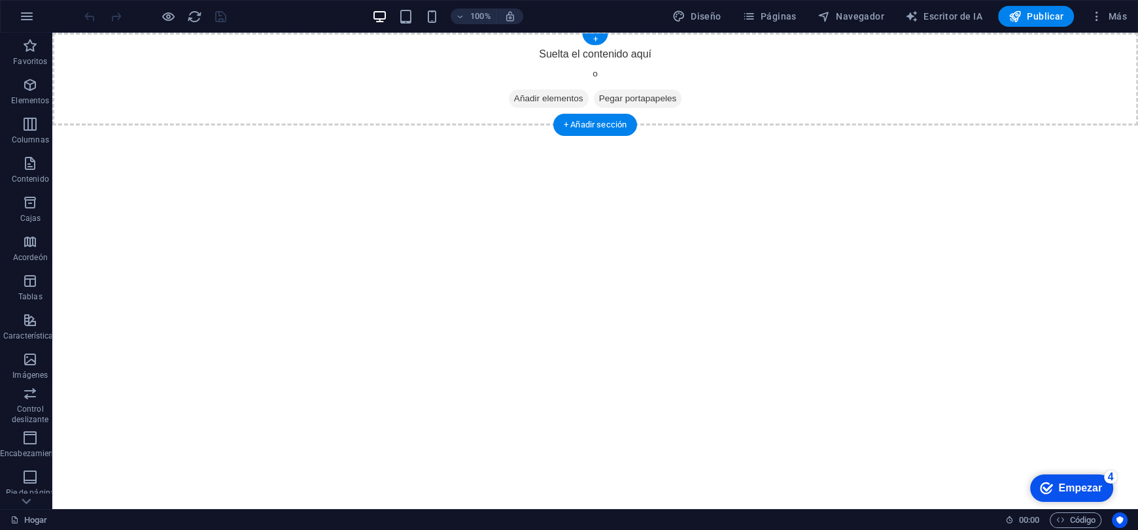
click at [545, 95] on font "Añadir elementos" at bounding box center [548, 99] width 69 height 10
click at [534, 95] on font "Añadir elementos" at bounding box center [548, 99] width 69 height 10
click at [574, 117] on div "+ Añadir sección" at bounding box center [595, 125] width 84 height 22
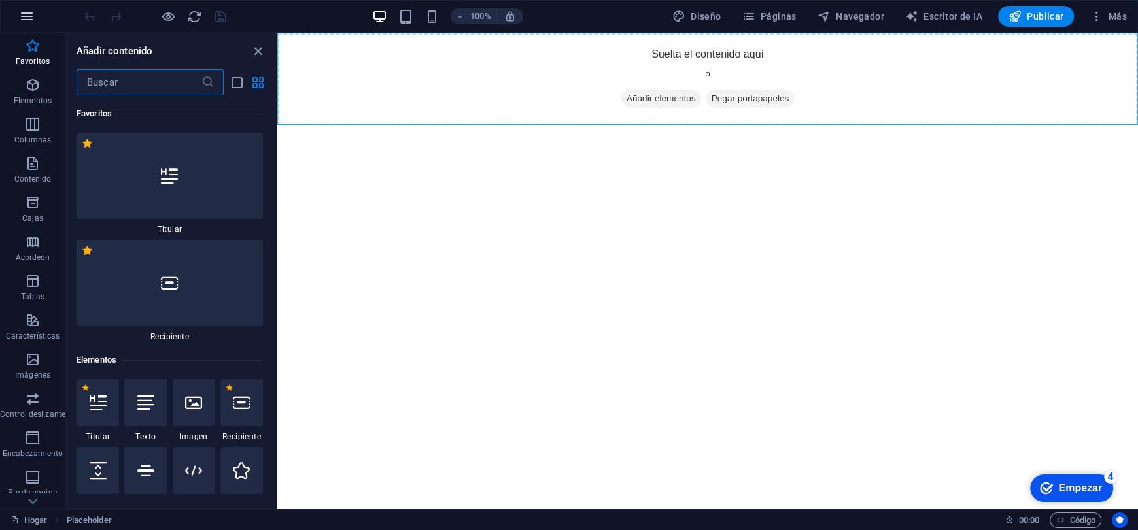
click at [41, 15] on button "button" at bounding box center [26, 16] width 31 height 31
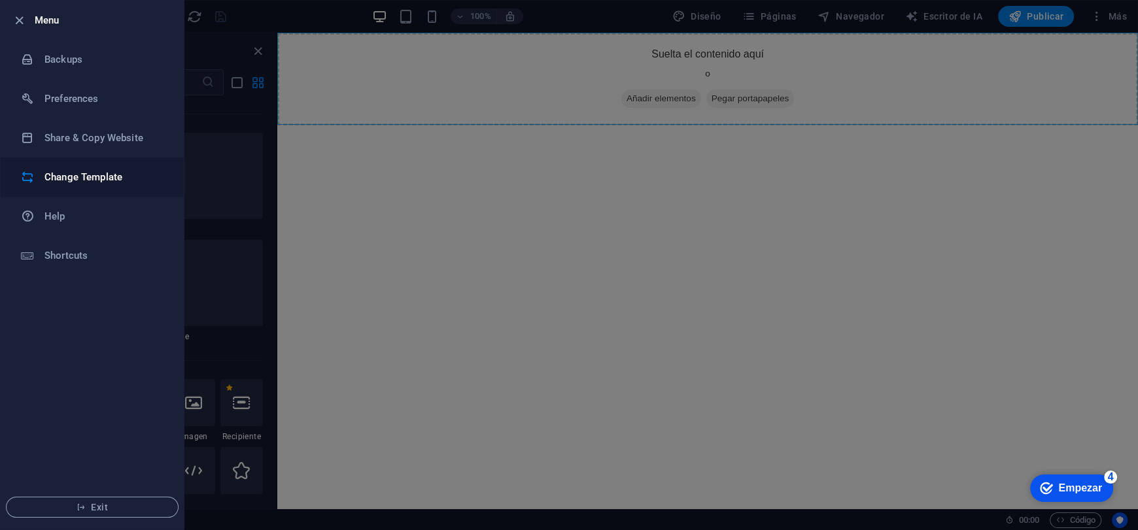
click at [99, 180] on h6 "Change Template" at bounding box center [104, 177] width 121 height 16
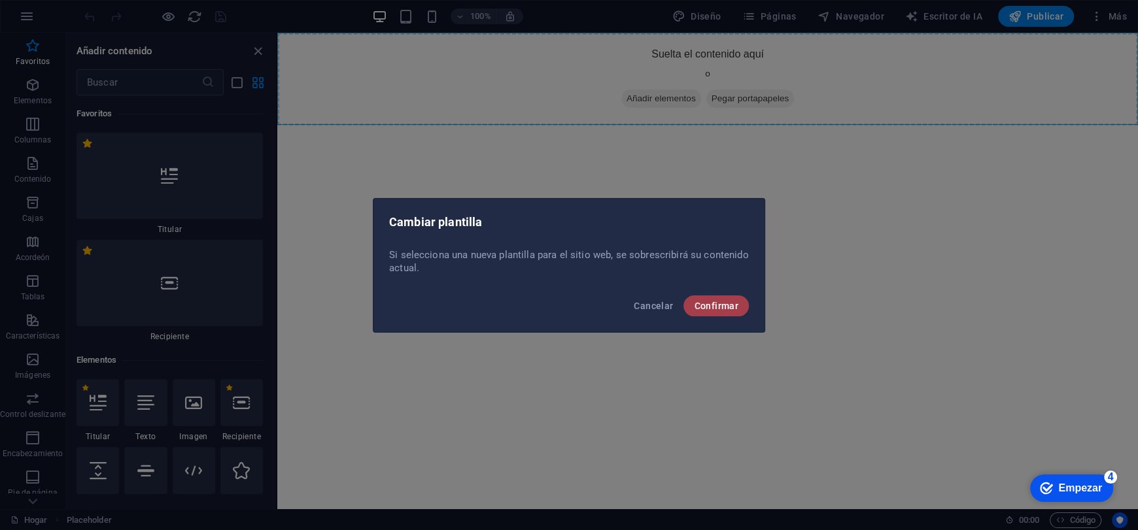
click at [728, 301] on font "Confirmar" at bounding box center [716, 306] width 44 height 10
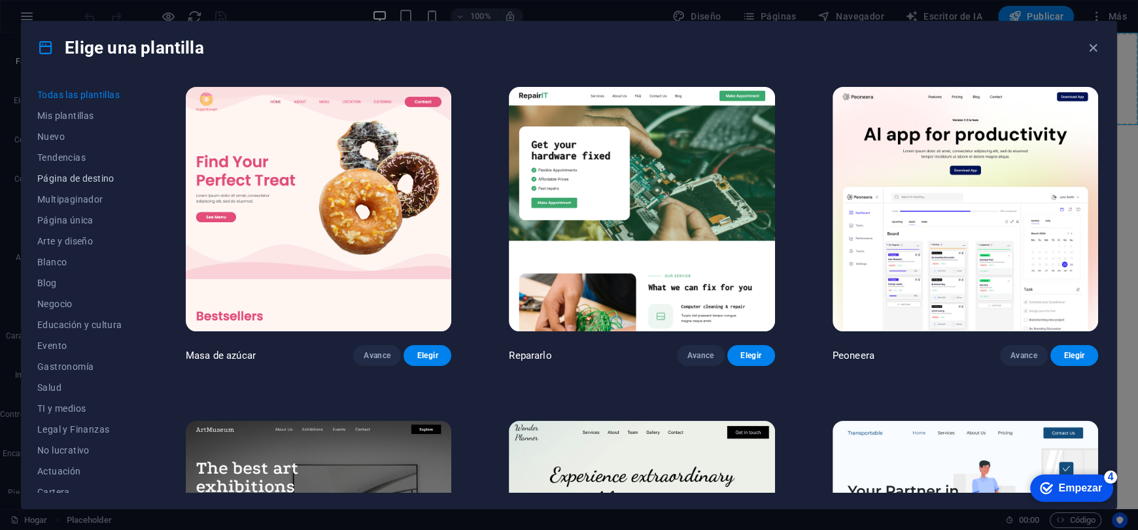
click at [80, 182] on font "Página de destino" at bounding box center [75, 178] width 77 height 10
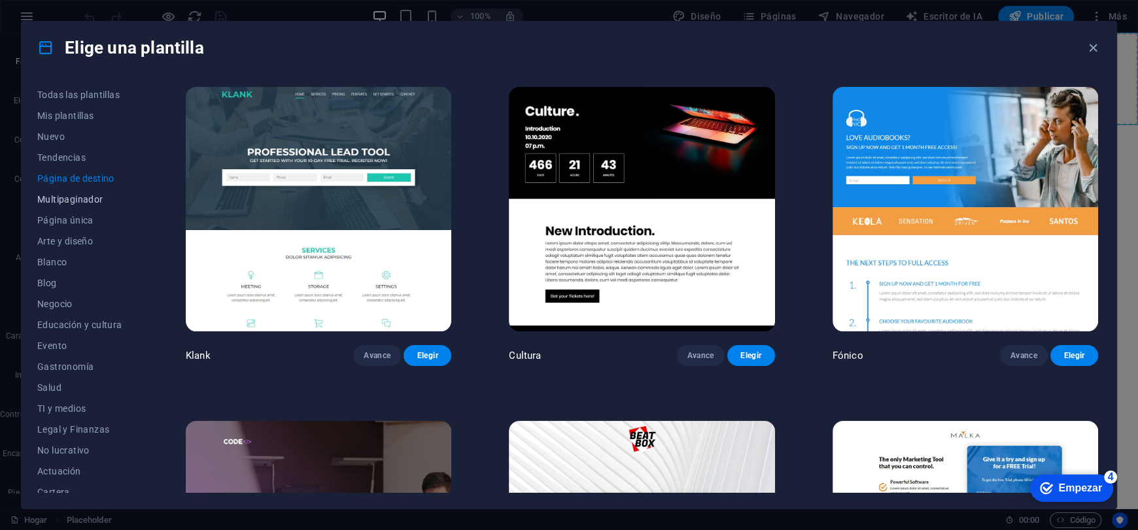
click at [75, 197] on font "Multipaginador" at bounding box center [70, 199] width 66 height 10
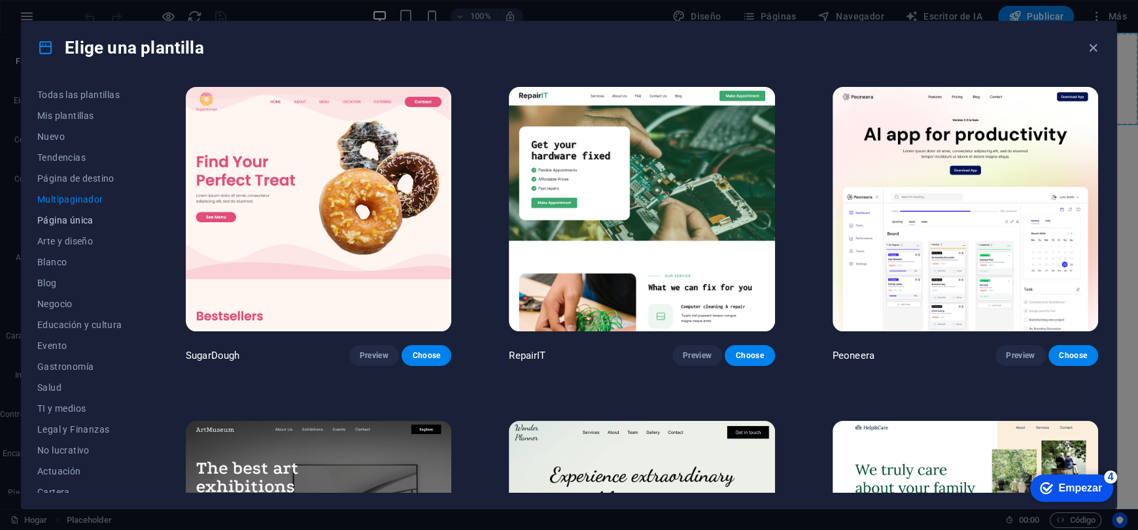
click at [80, 211] on button "Página única" at bounding box center [82, 220] width 91 height 21
